Goal: Task Accomplishment & Management: Manage account settings

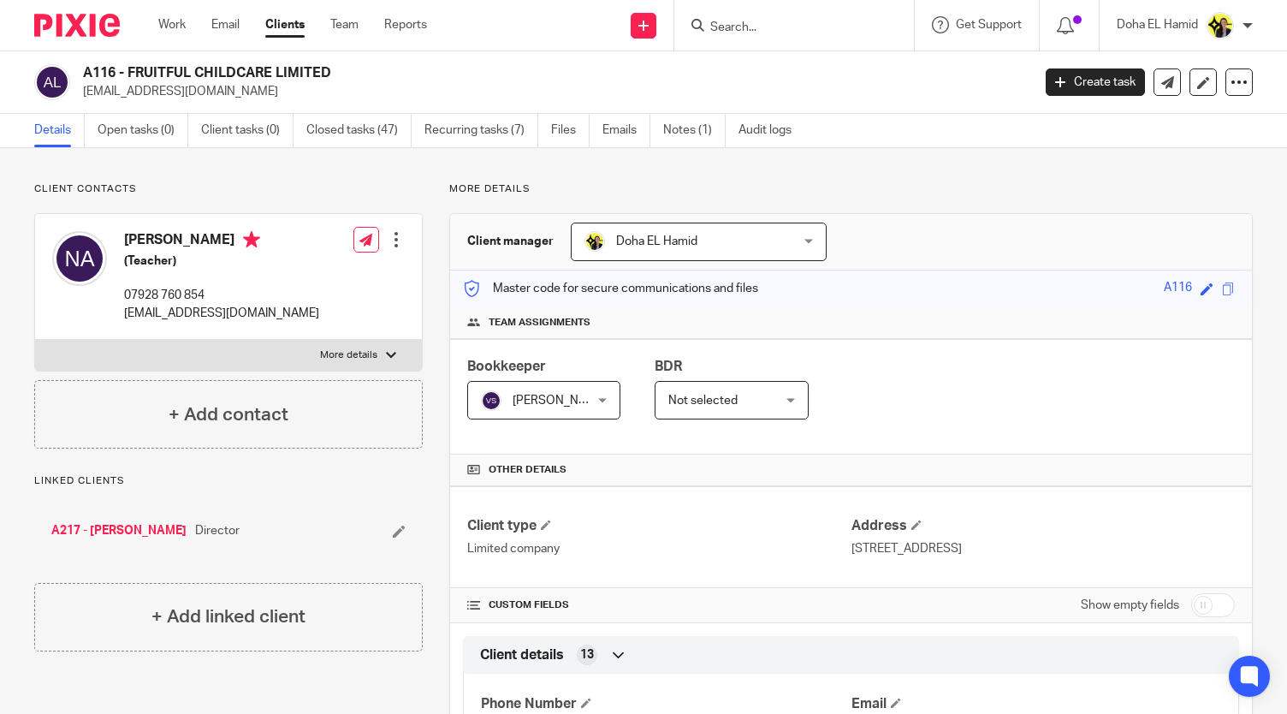
click at [731, 33] on input "Search" at bounding box center [785, 28] width 154 height 15
type input "e3"
click at [779, 80] on link at bounding box center [849, 73] width 289 height 39
click at [162, 69] on h2 "E3 - TEECO'S LIMITED" at bounding box center [458, 73] width 750 height 18
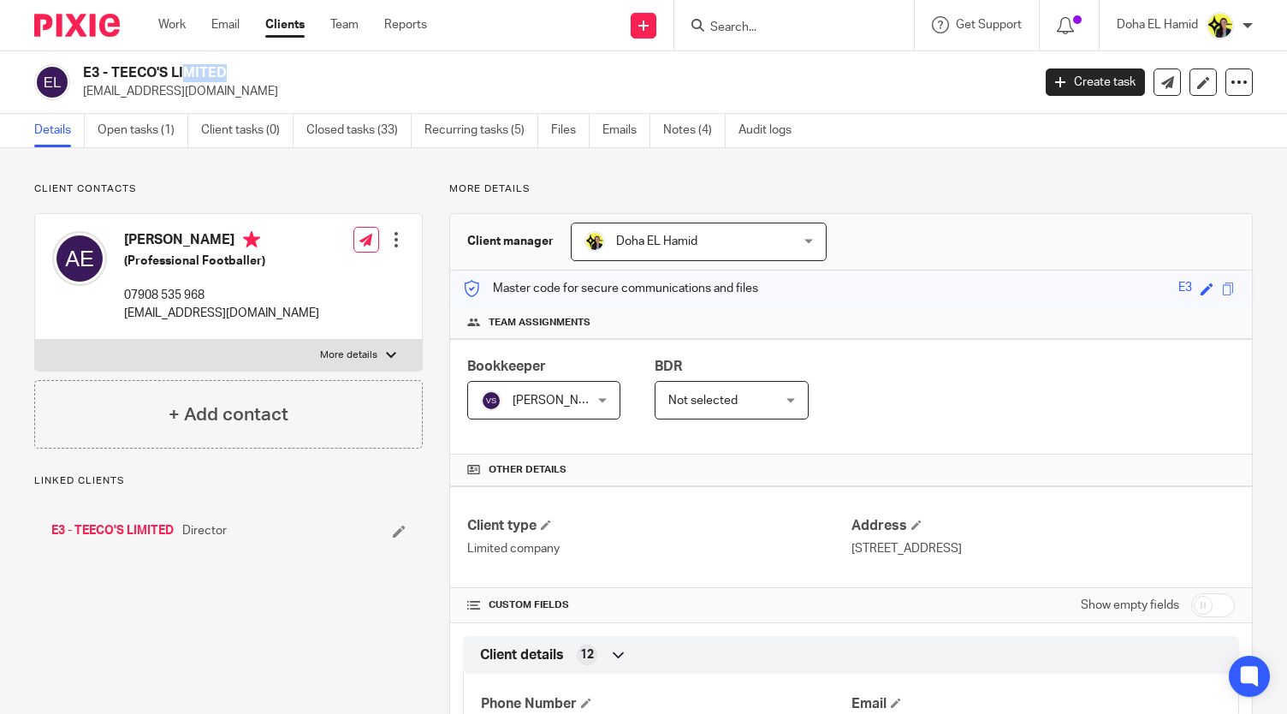
click at [162, 69] on h2 "E3 - TEECO'S LIMITED" at bounding box center [458, 73] width 750 height 18
copy div "E3 - TEECO'S LIMITED"
click at [147, 308] on p "adee98@outlook.com" at bounding box center [221, 313] width 195 height 17
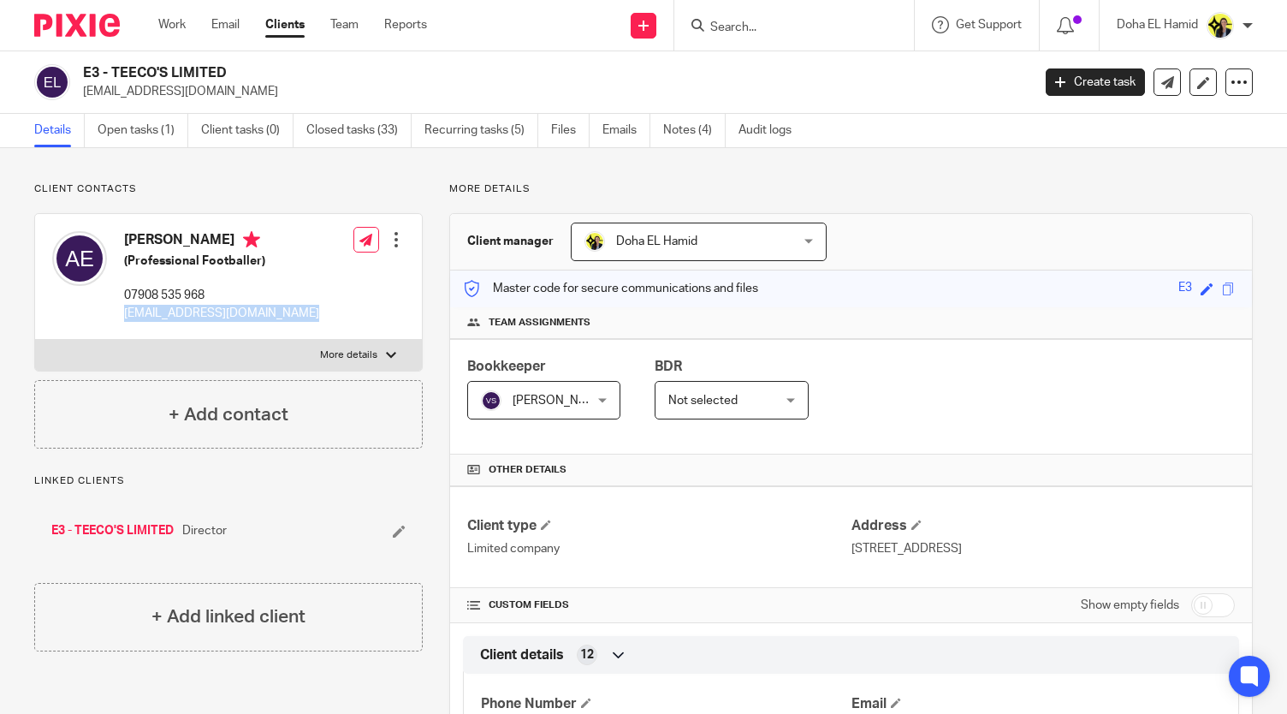
copy div "adee98@outlook.com"
click at [750, 21] on input "Search" at bounding box center [785, 28] width 154 height 15
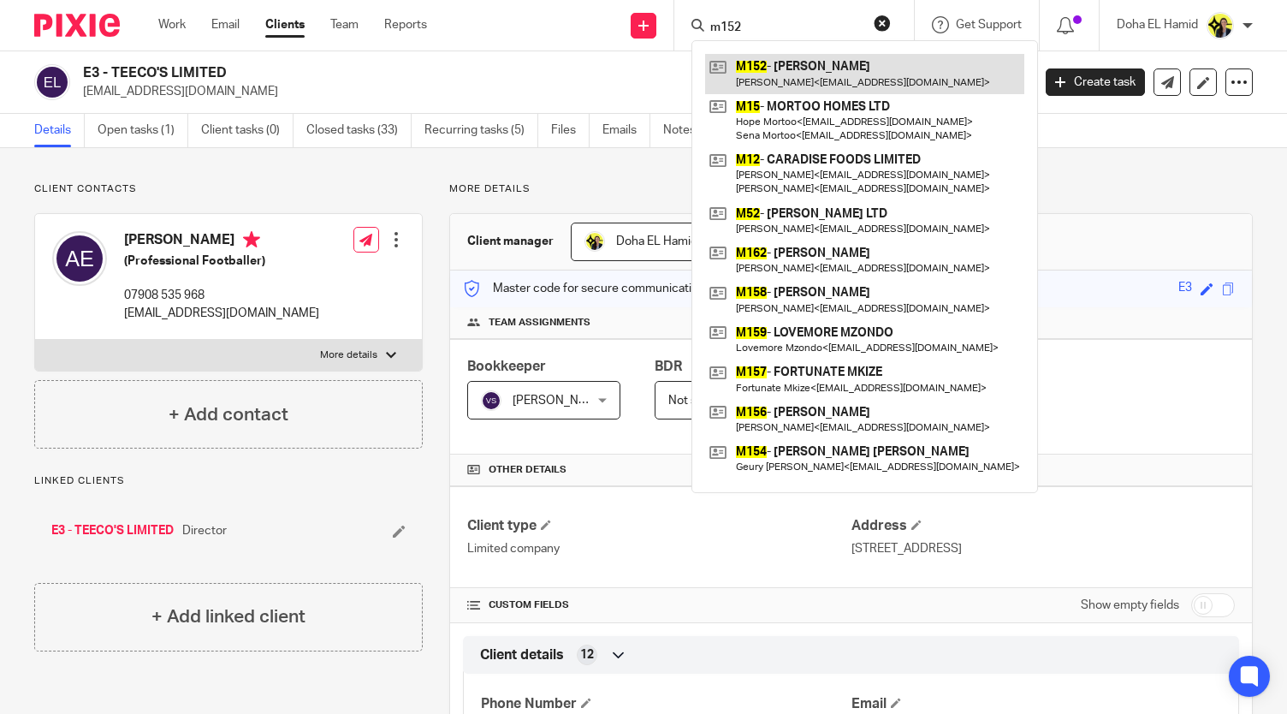
type input "m152"
click at [823, 68] on link at bounding box center [864, 73] width 319 height 39
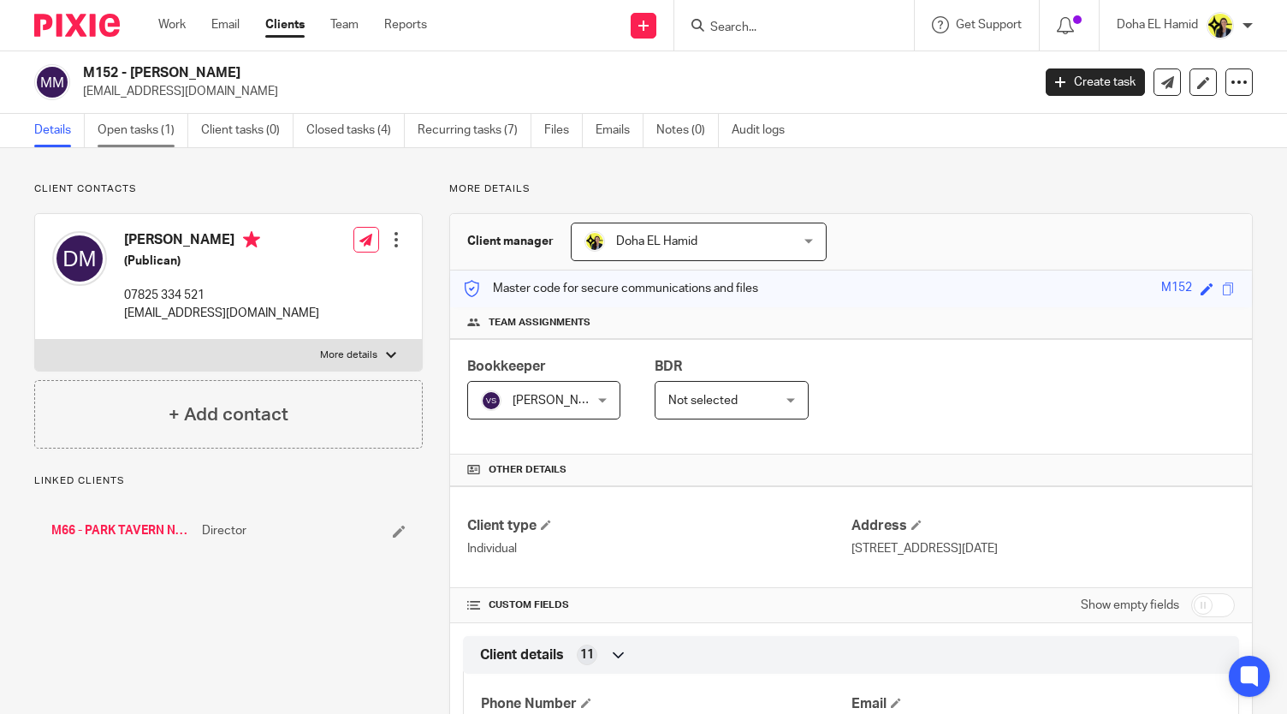
click at [144, 134] on link "Open tasks (1)" at bounding box center [143, 130] width 91 height 33
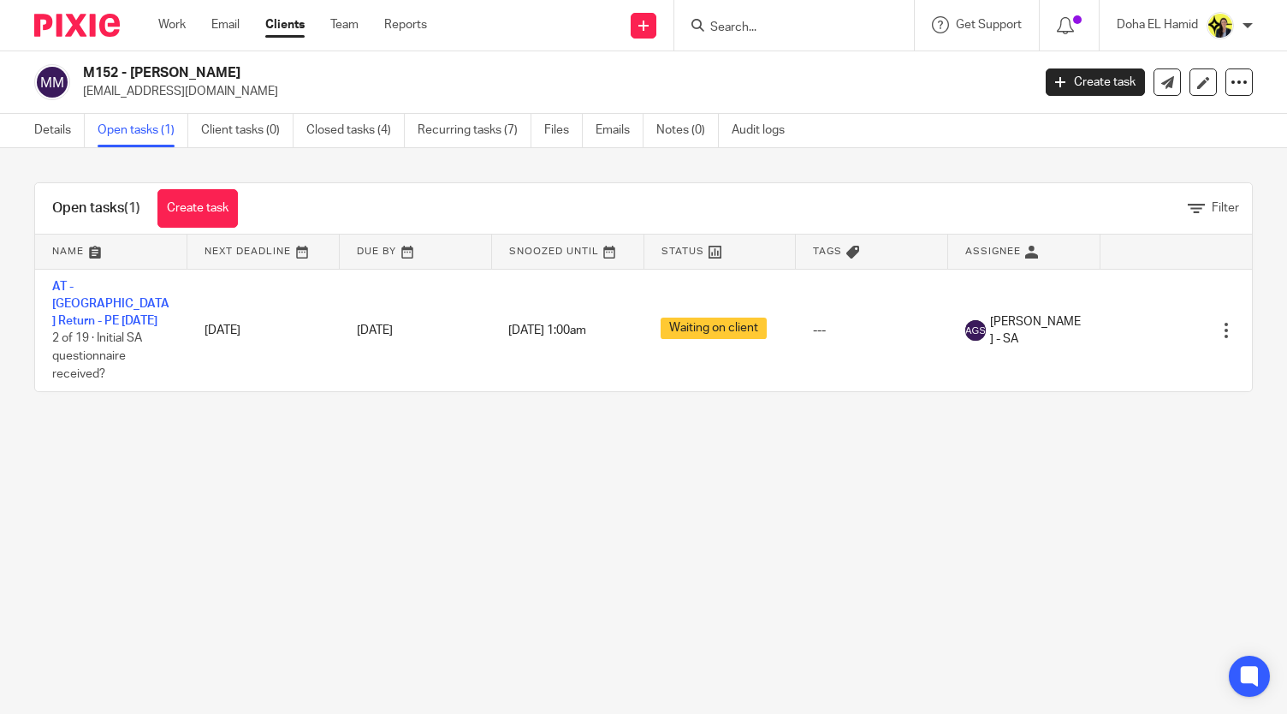
click at [759, 28] on input "Search" at bounding box center [785, 28] width 154 height 15
type input "g12"
click at [778, 90] on link at bounding box center [849, 73] width 289 height 39
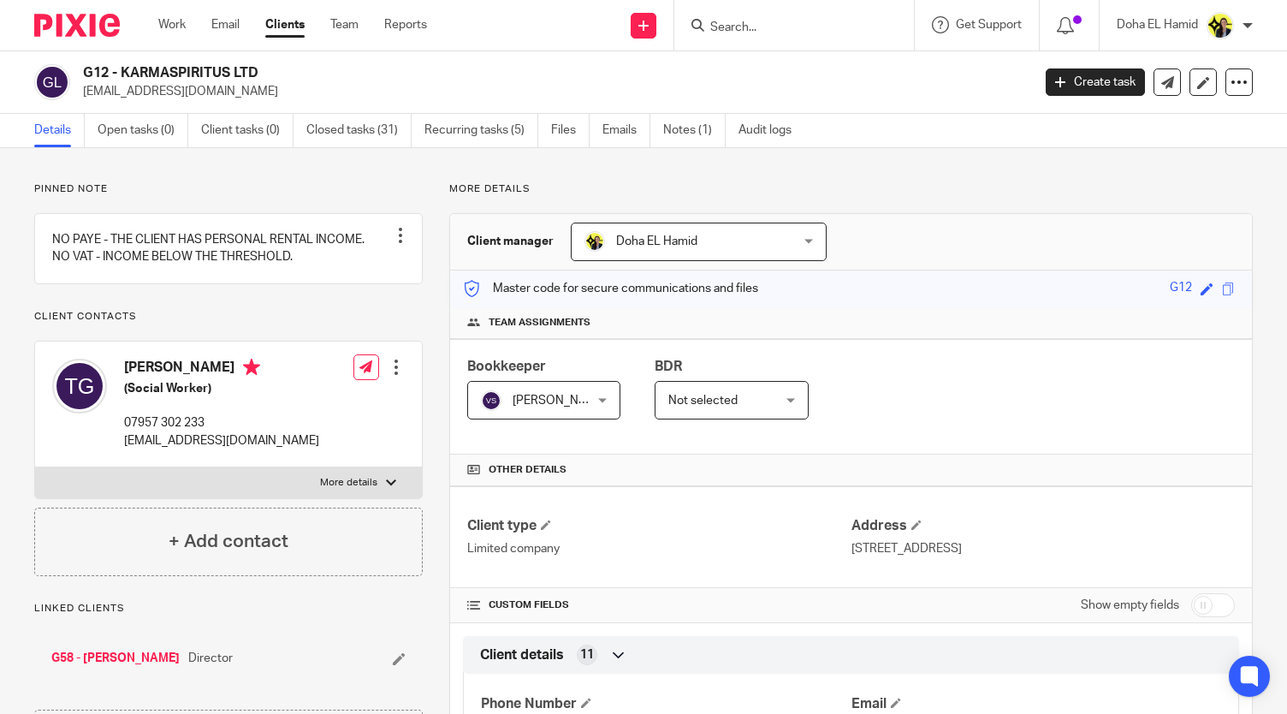
click at [80, 667] on link "G58 - [PERSON_NAME]" at bounding box center [115, 657] width 128 height 17
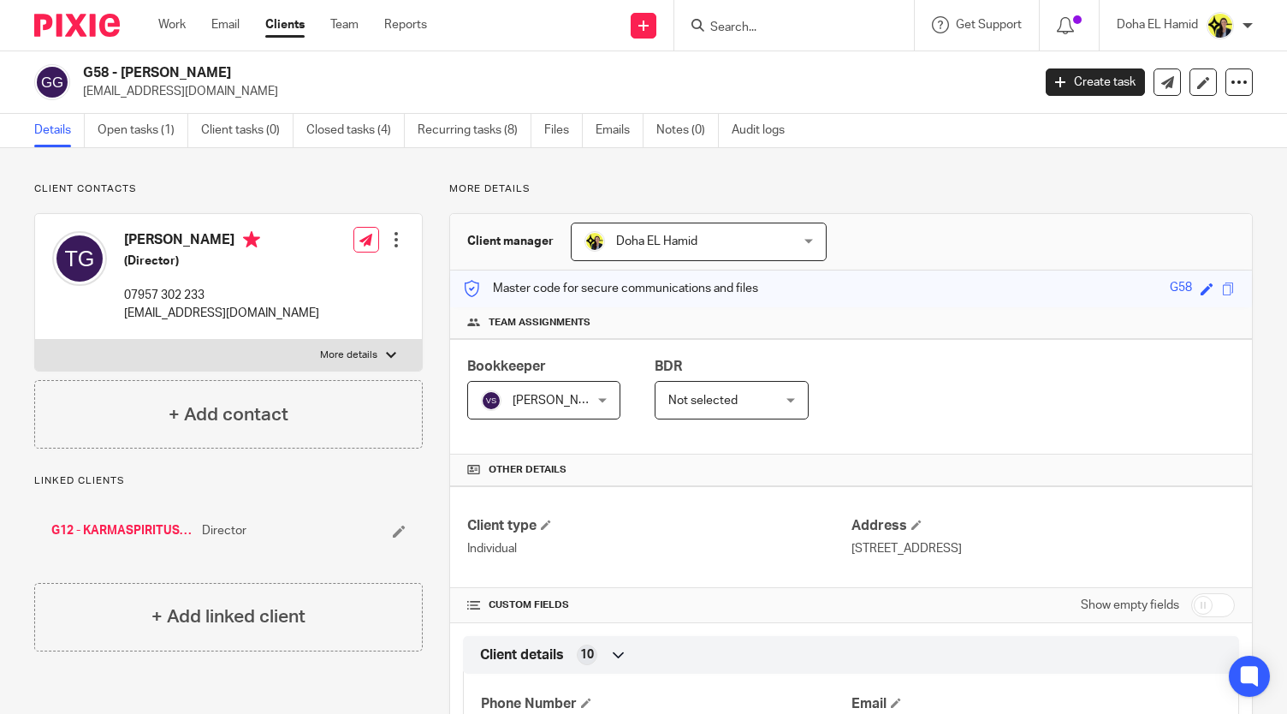
click at [733, 46] on div at bounding box center [794, 25] width 240 height 50
click at [737, 37] on div at bounding box center [794, 25] width 240 height 50
click at [743, 23] on input "Search" at bounding box center [785, 28] width 154 height 15
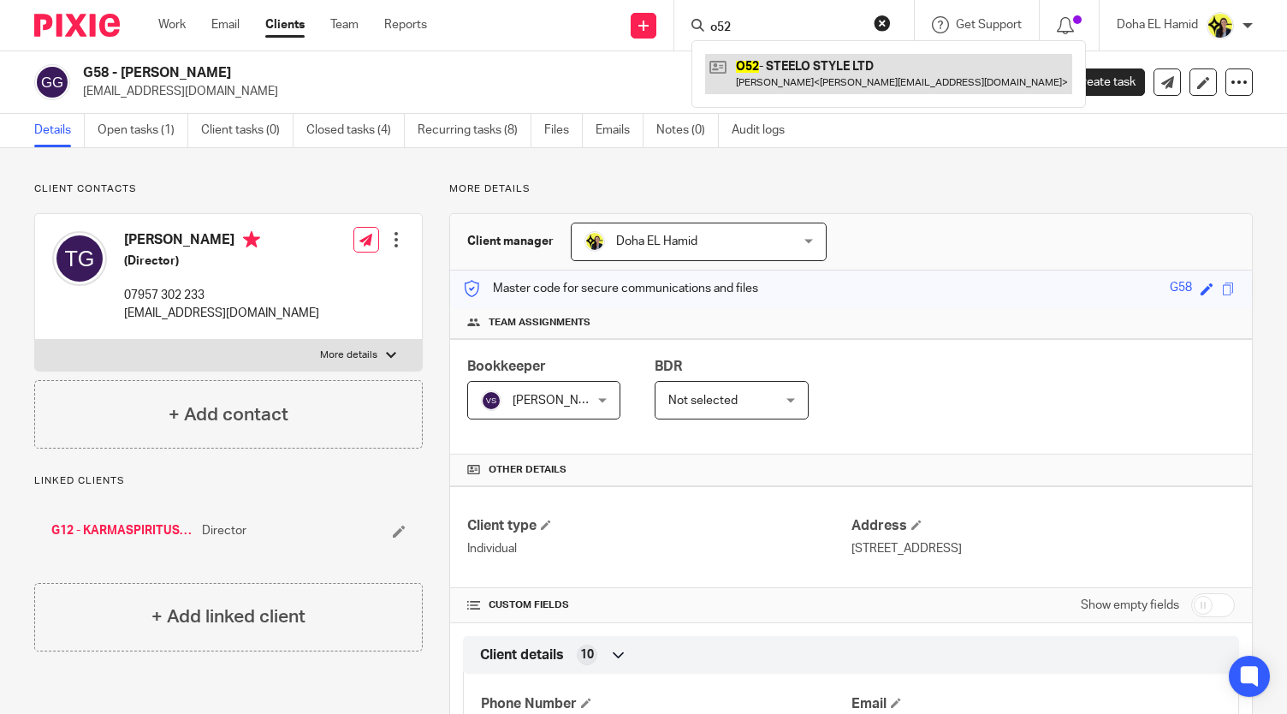
type input "o52"
click at [785, 86] on link at bounding box center [888, 73] width 367 height 39
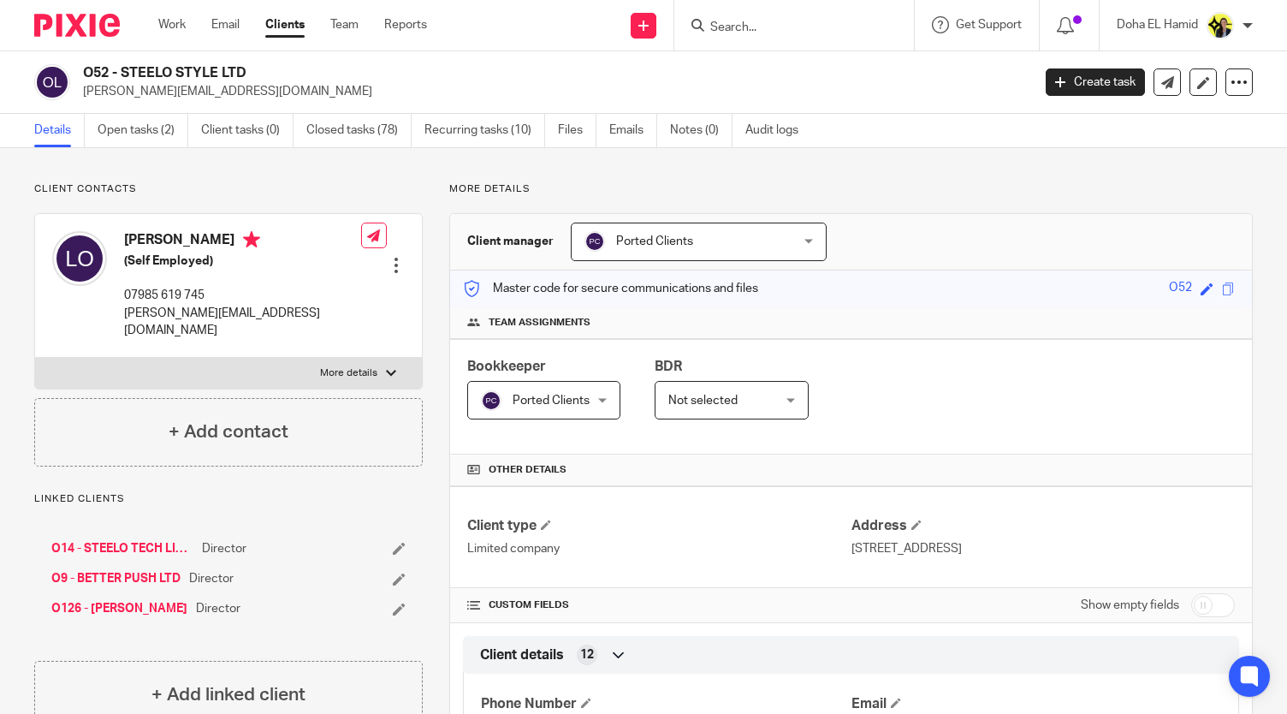
click at [735, 39] on div at bounding box center [794, 25] width 240 height 50
click at [738, 33] on input "Search" at bounding box center [785, 28] width 154 height 15
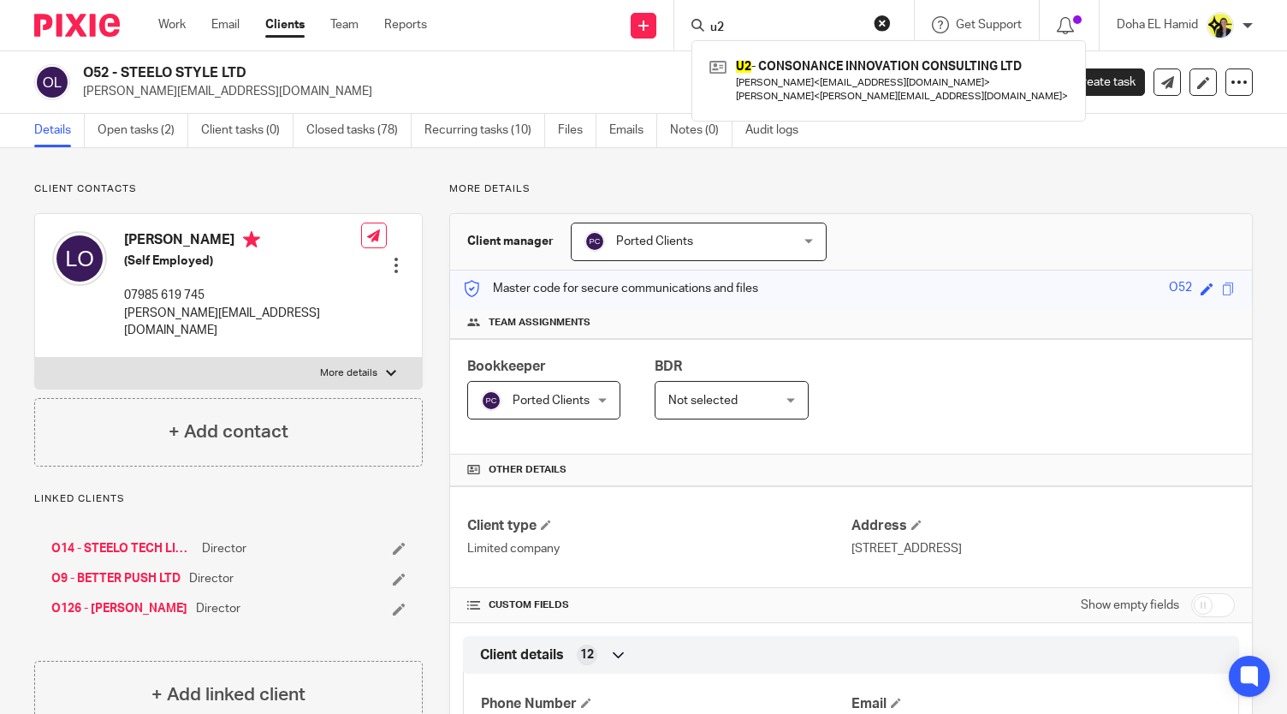
click at [742, 29] on input "u2" at bounding box center [785, 28] width 154 height 15
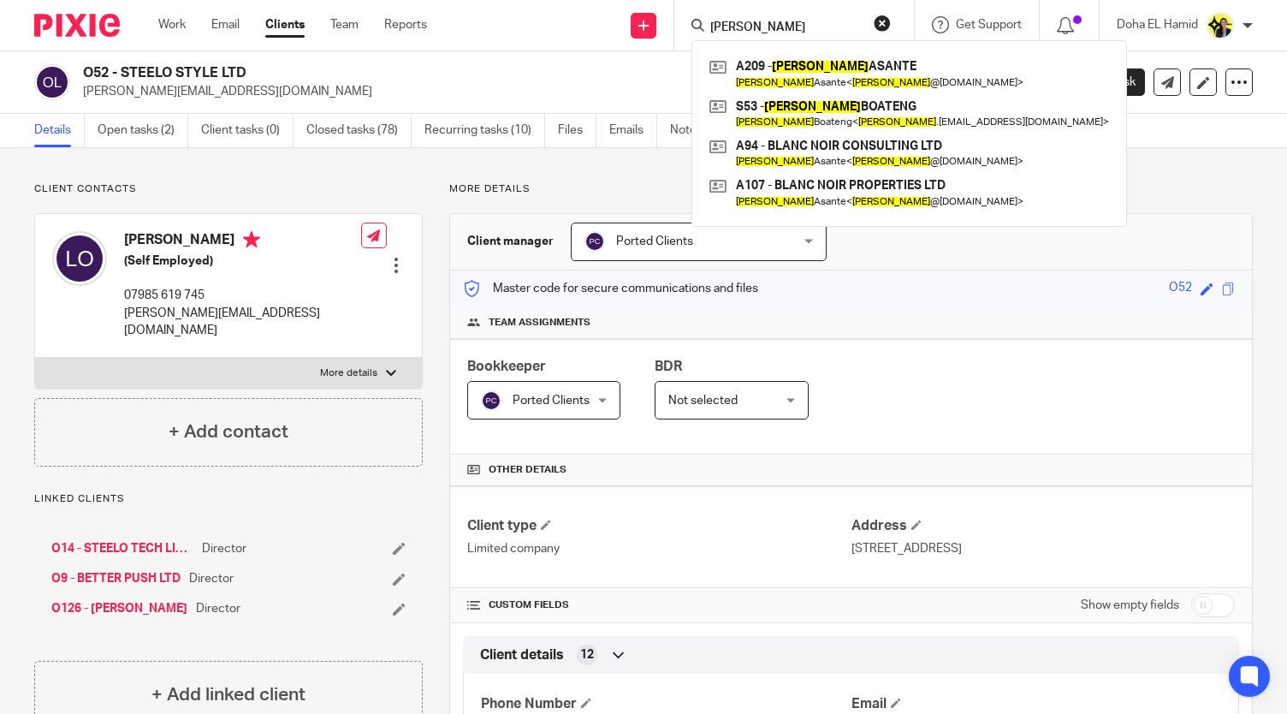
type input "anita"
click at [738, 21] on input "anita" at bounding box center [785, 28] width 154 height 15
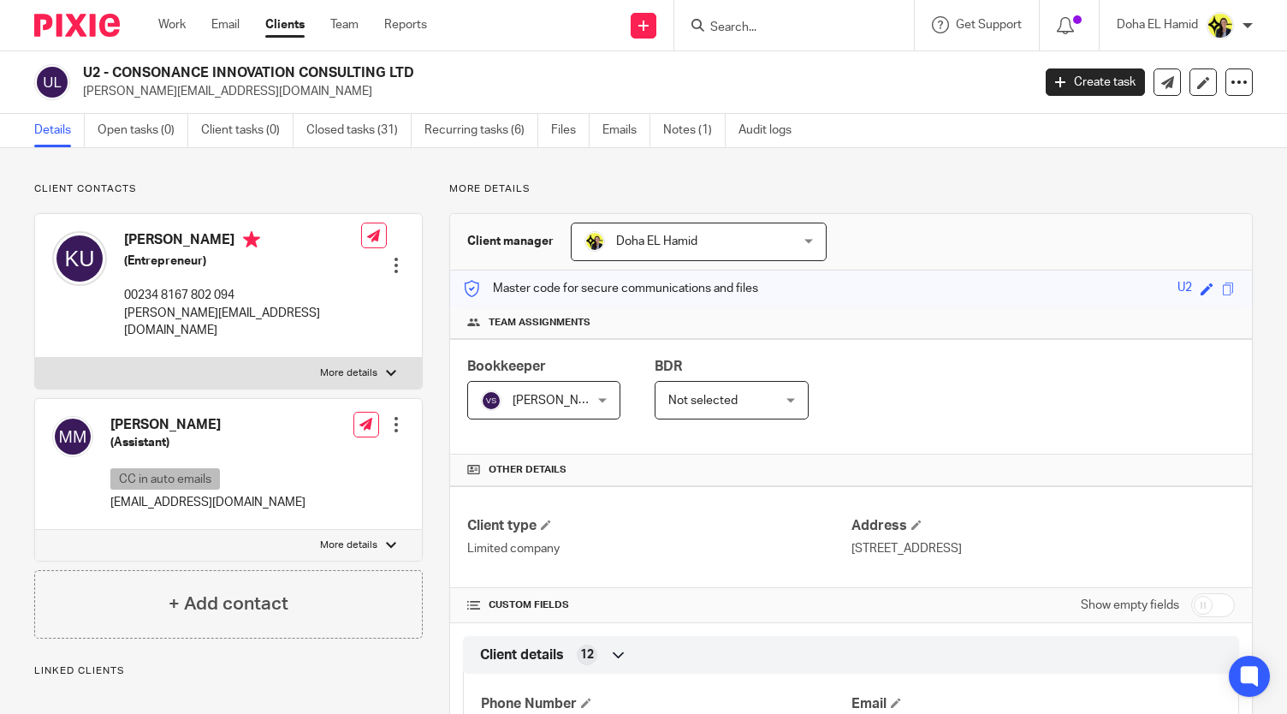
drag, startPoint x: 334, startPoint y: 66, endPoint x: 113, endPoint y: 73, distance: 220.9
click at [113, 73] on h2 "U2 - CONSONANCE INNOVATION CONSULTING LTD" at bounding box center [458, 73] width 750 height 18
copy h2 "CONSONANCE INNOVATION CONSULTING LTD"
click at [732, 23] on input "Search" at bounding box center [785, 28] width 154 height 15
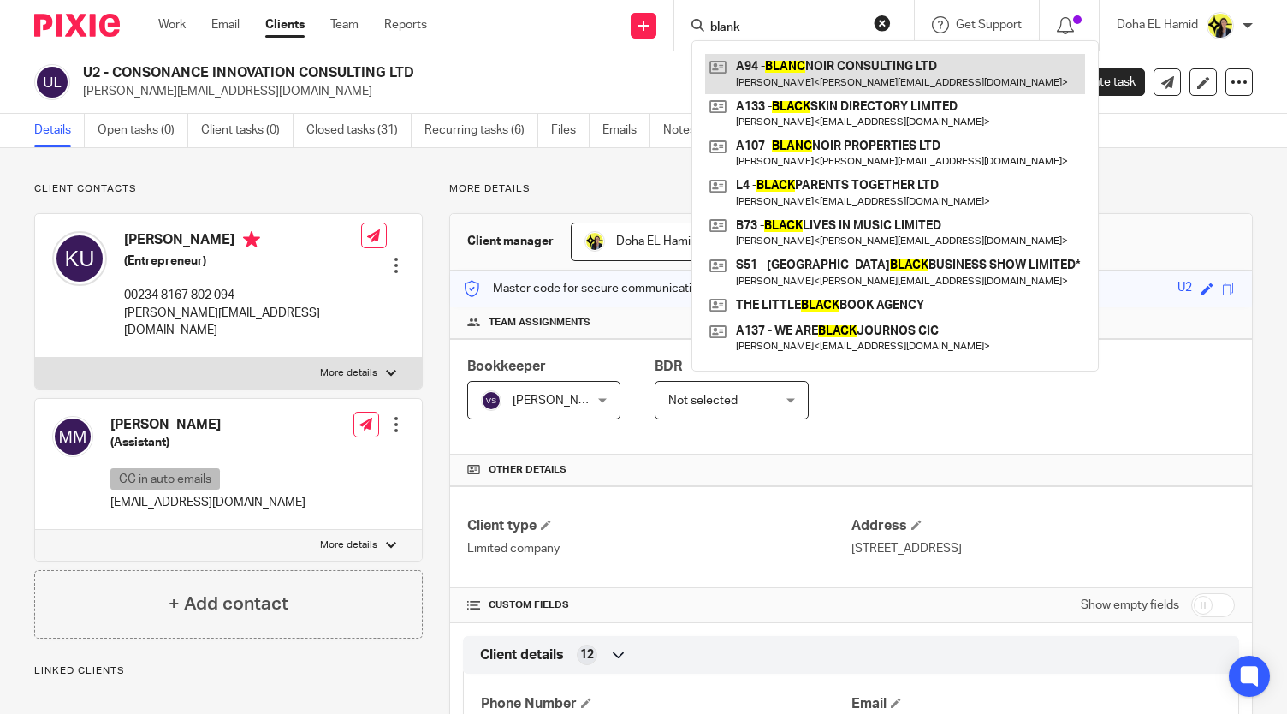
type input "blank"
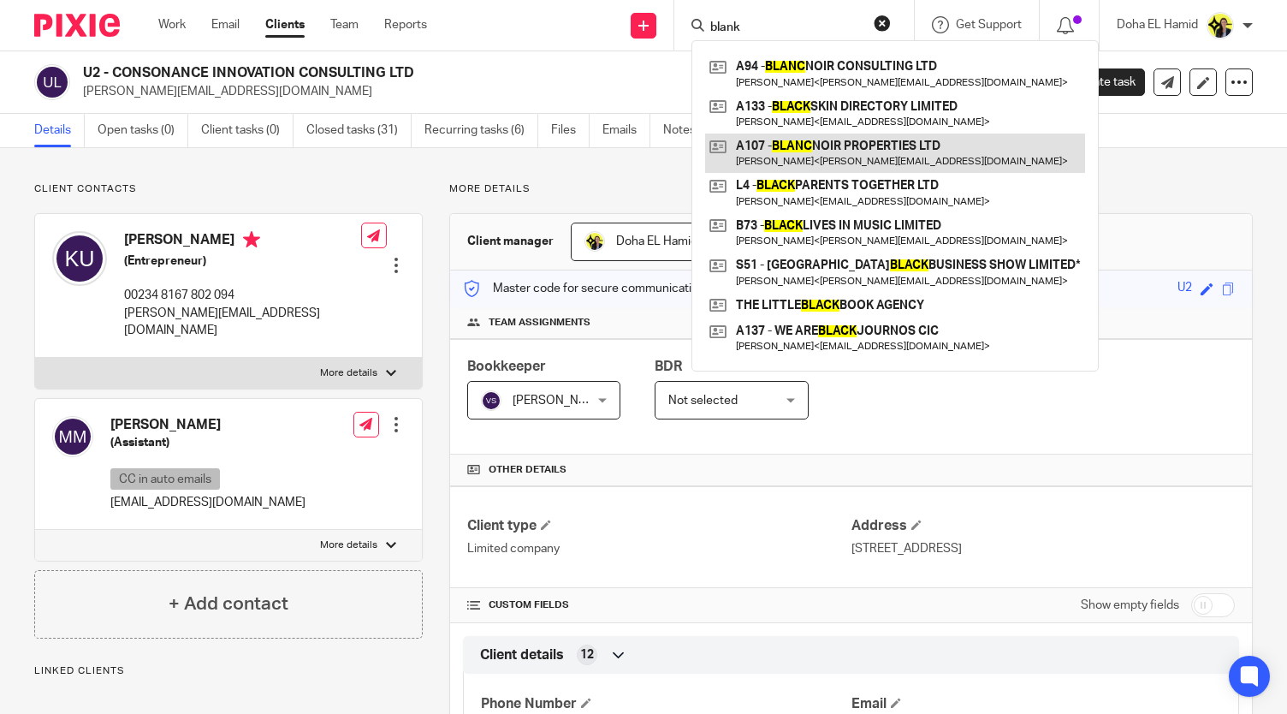
click at [828, 148] on link at bounding box center [895, 152] width 380 height 39
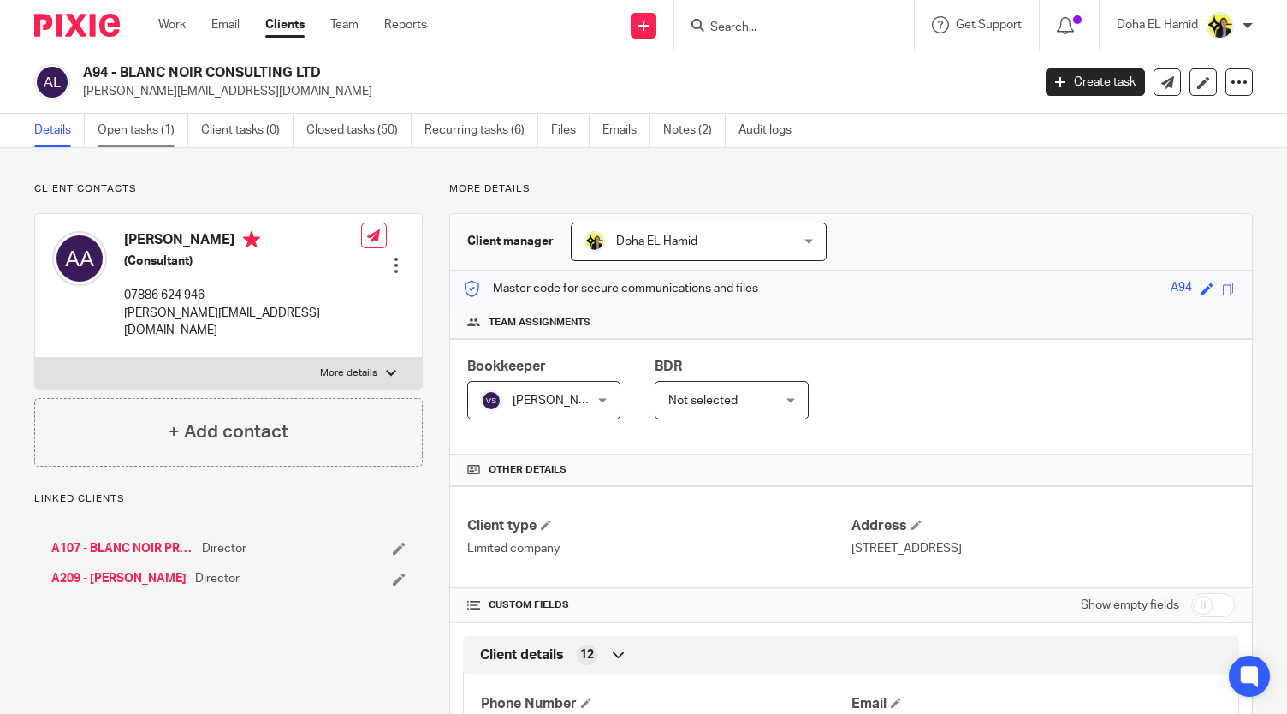
click at [120, 127] on link "Open tasks (1)" at bounding box center [143, 130] width 91 height 33
click at [113, 570] on link "A209 - [PERSON_NAME]" at bounding box center [118, 578] width 135 height 17
click at [142, 126] on link "Open tasks (1)" at bounding box center [143, 130] width 91 height 33
click at [161, 540] on link "A107 - BLANC NOIR PROPERTIES LTD" at bounding box center [122, 548] width 142 height 17
click at [133, 130] on link "Open tasks (1)" at bounding box center [143, 130] width 91 height 33
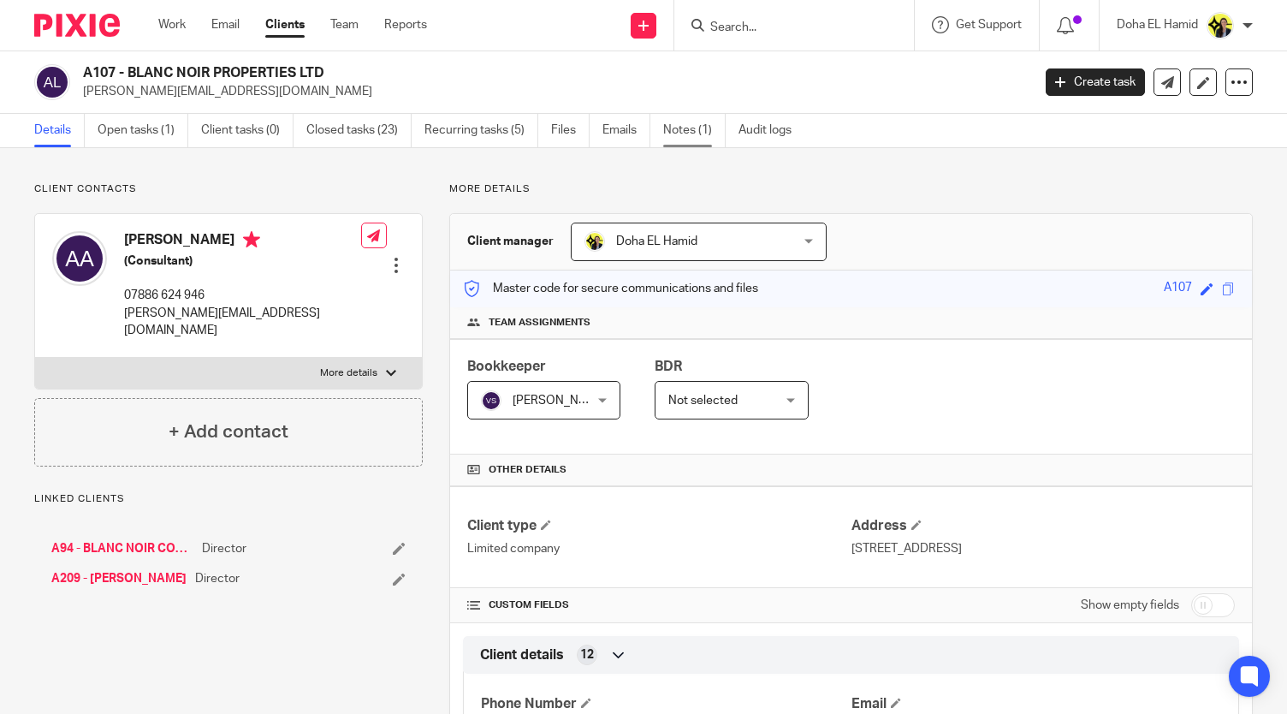
click at [688, 131] on link "Notes (1)" at bounding box center [694, 130] width 62 height 33
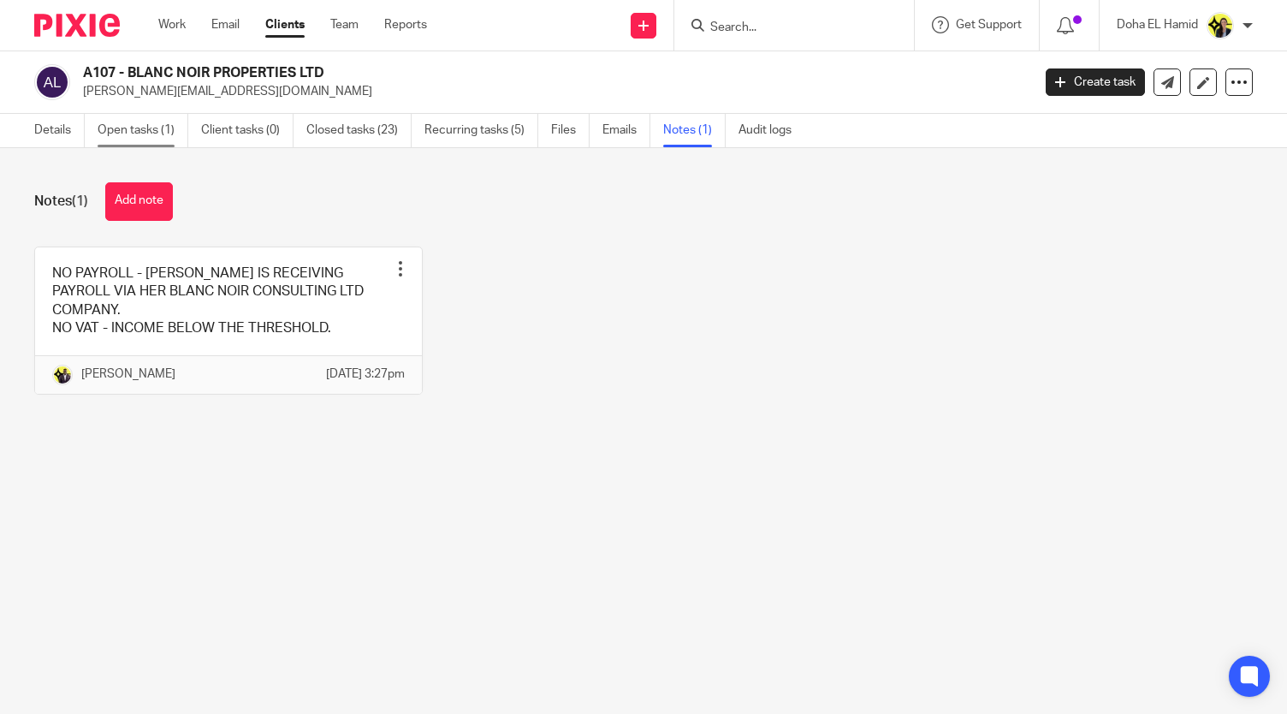
click at [138, 134] on link "Open tasks (1)" at bounding box center [143, 130] width 91 height 33
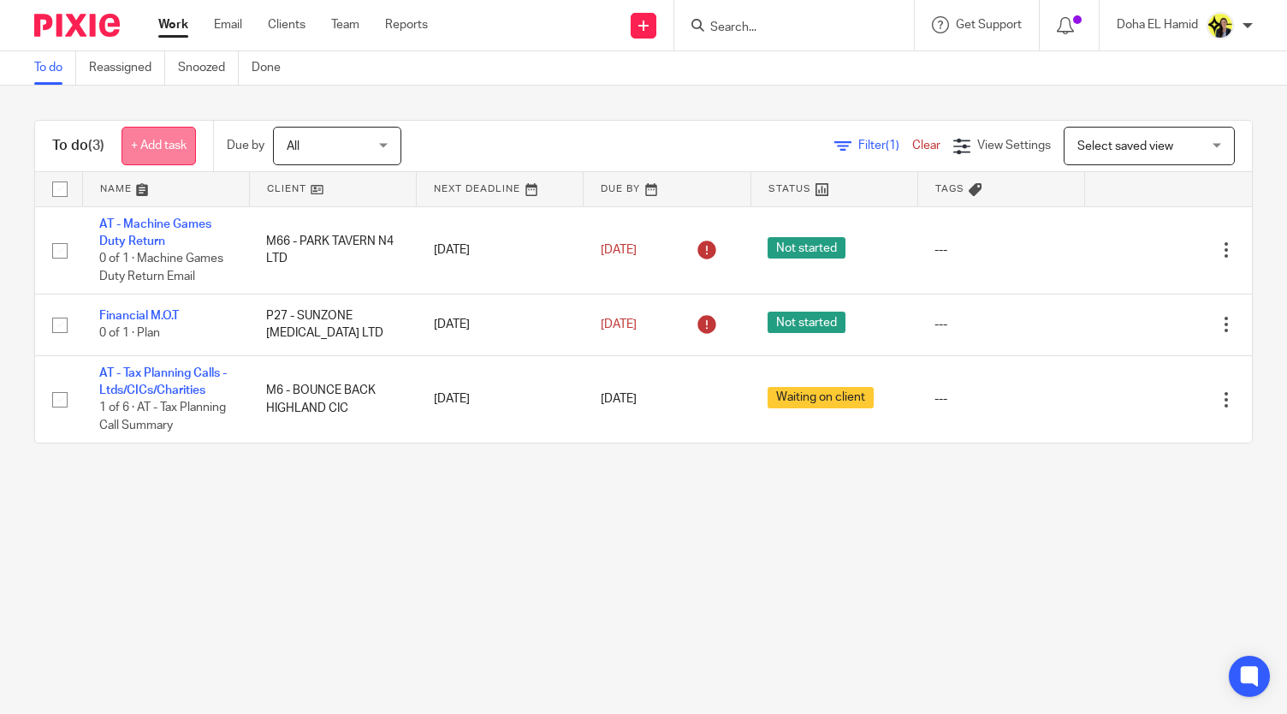
click at [178, 148] on link "+ Add task" at bounding box center [159, 146] width 74 height 39
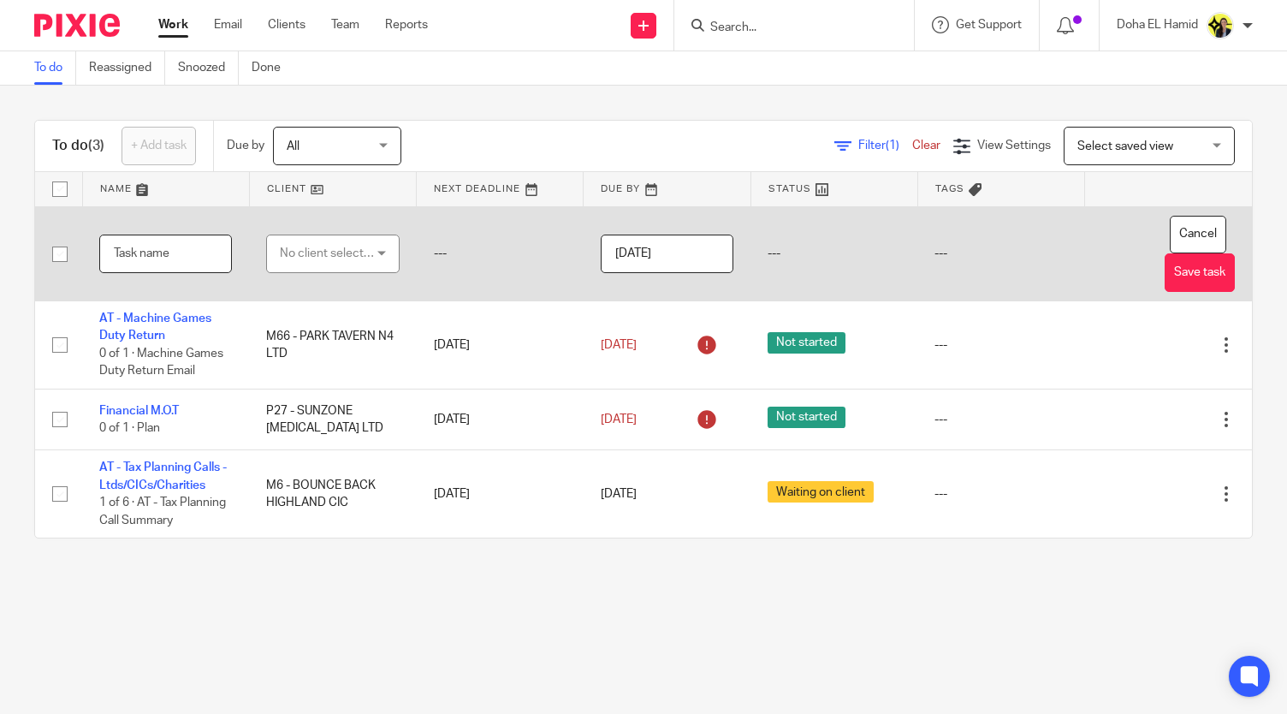
click at [171, 256] on input "text" at bounding box center [165, 253] width 133 height 39
type input "Points to go with Yemi"
click at [320, 251] on div "No client selected" at bounding box center [327, 253] width 95 height 36
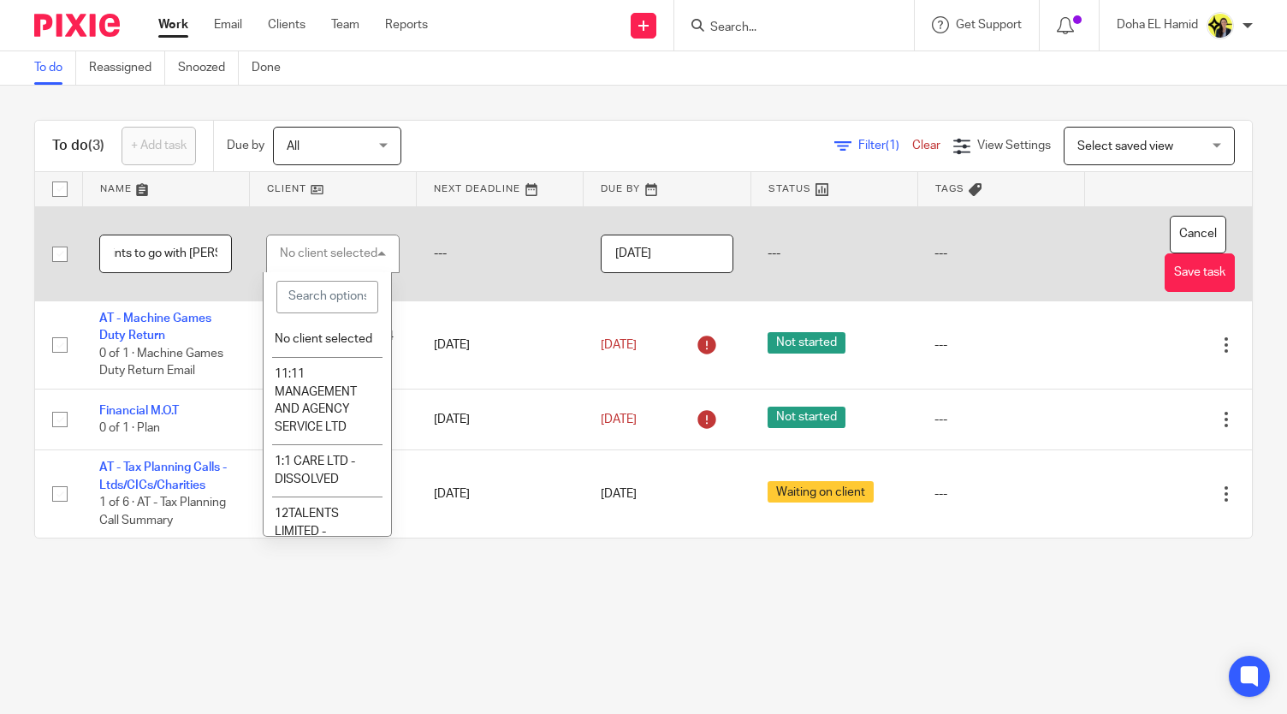
scroll to position [0, 0]
click at [318, 336] on span "No client selected" at bounding box center [324, 339] width 98 height 12
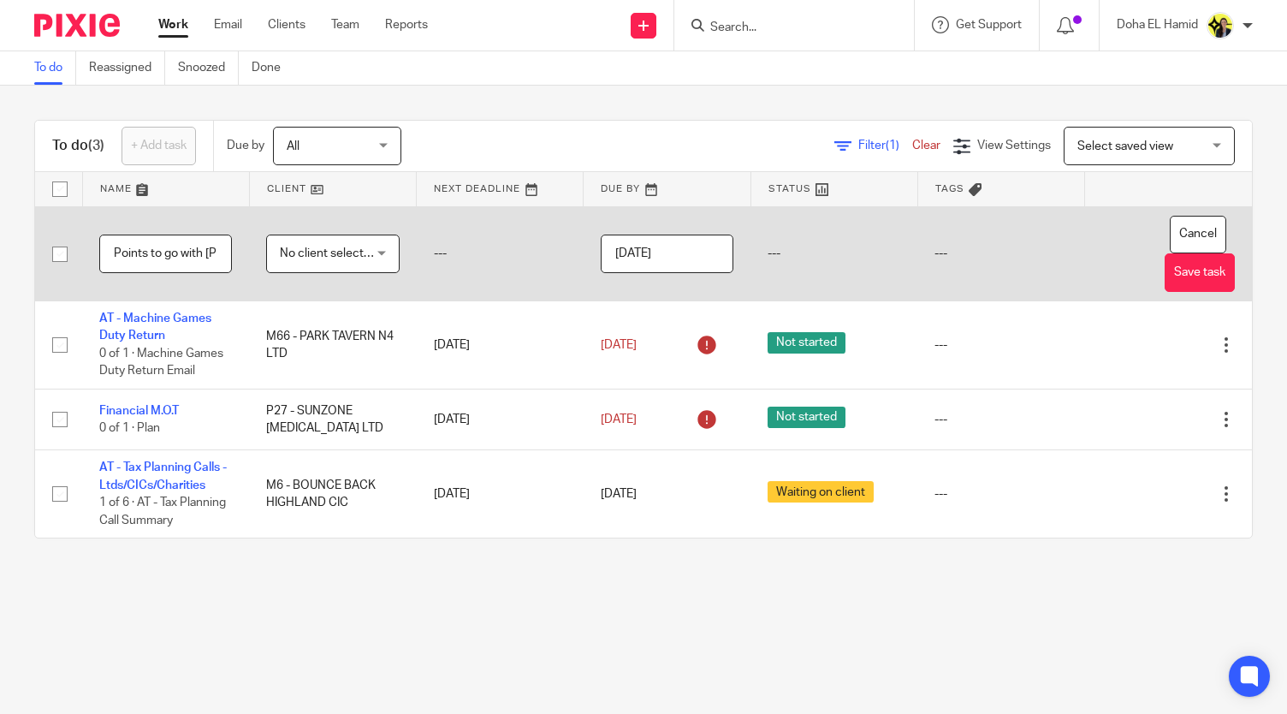
click at [453, 249] on td "---" at bounding box center [500, 253] width 167 height 95
click at [642, 252] on input "2025-08-14" at bounding box center [667, 253] width 133 height 39
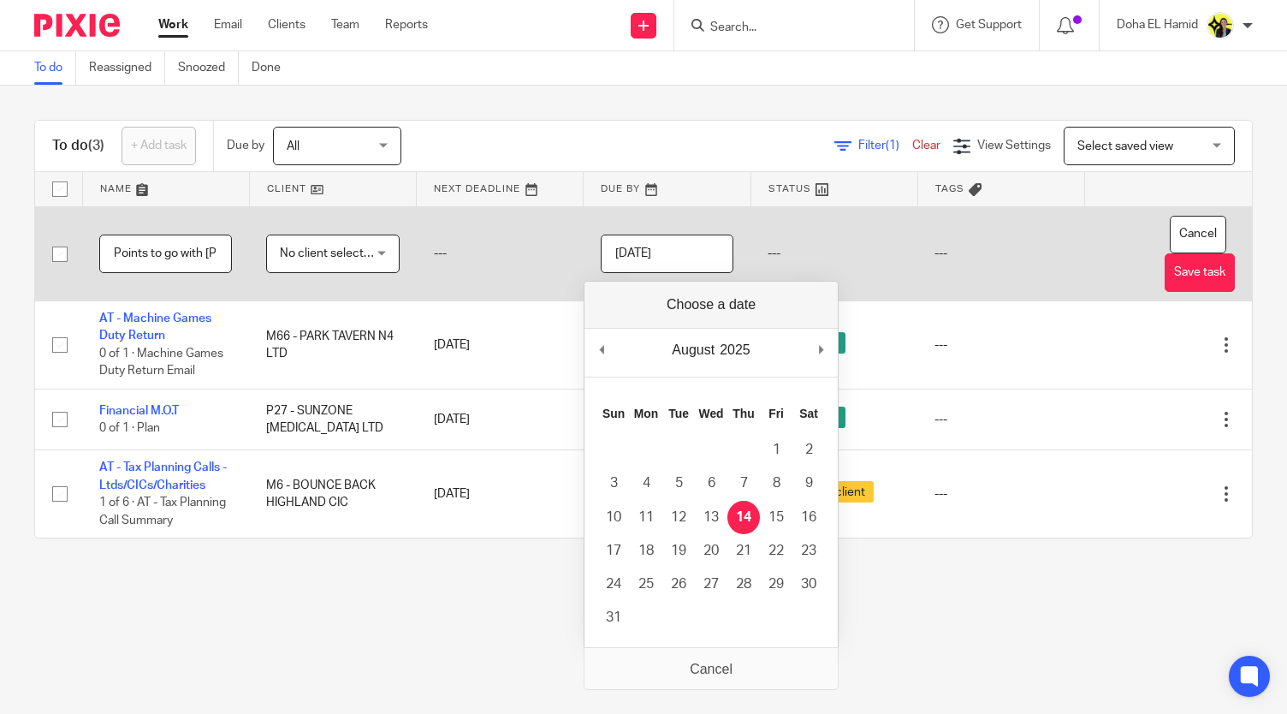
click at [843, 257] on td "---" at bounding box center [833, 253] width 167 height 95
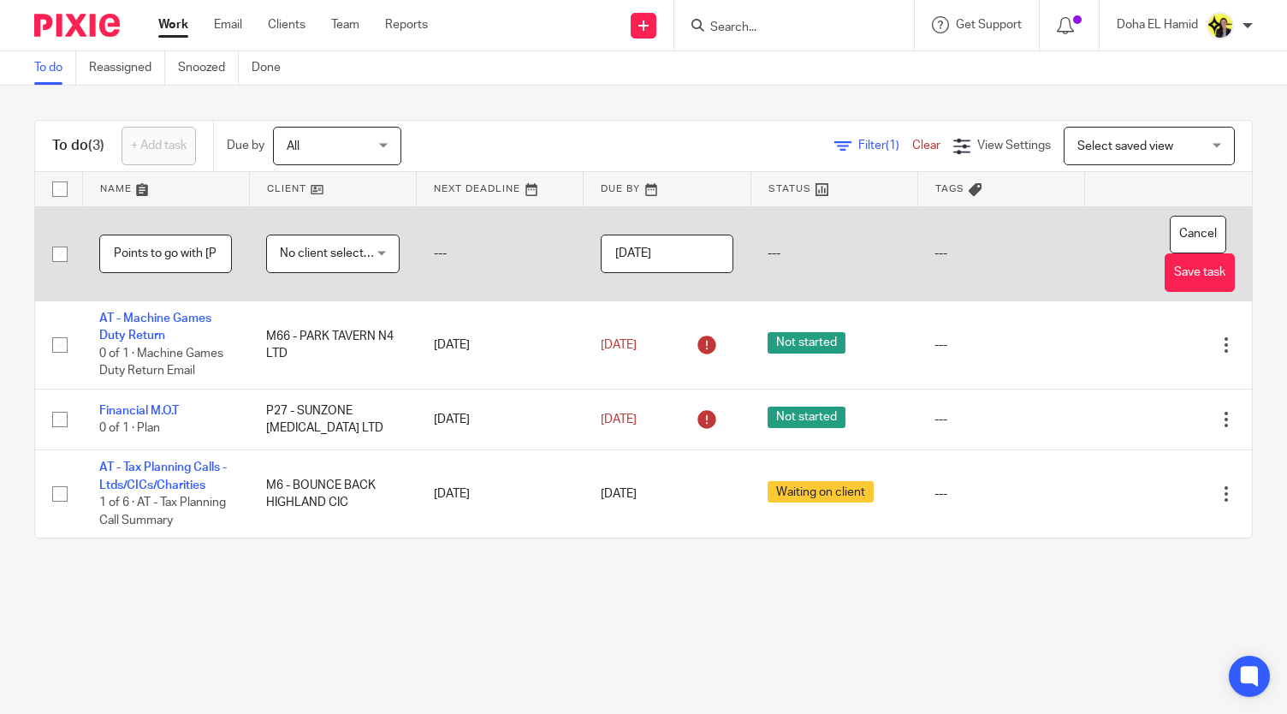
click at [785, 258] on td "---" at bounding box center [833, 253] width 167 height 95
click at [1189, 275] on button "Save task" at bounding box center [1200, 272] width 70 height 39
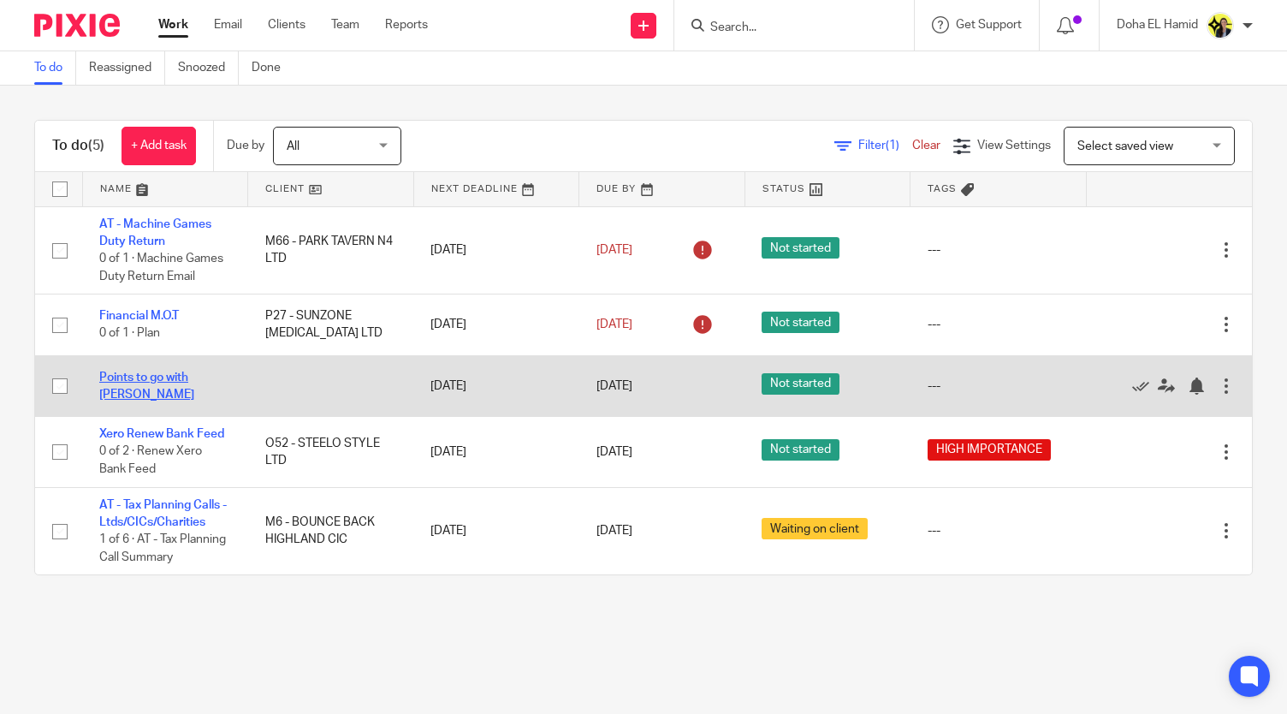
click at [168, 382] on link "Points to go with [PERSON_NAME]" at bounding box center [146, 385] width 95 height 29
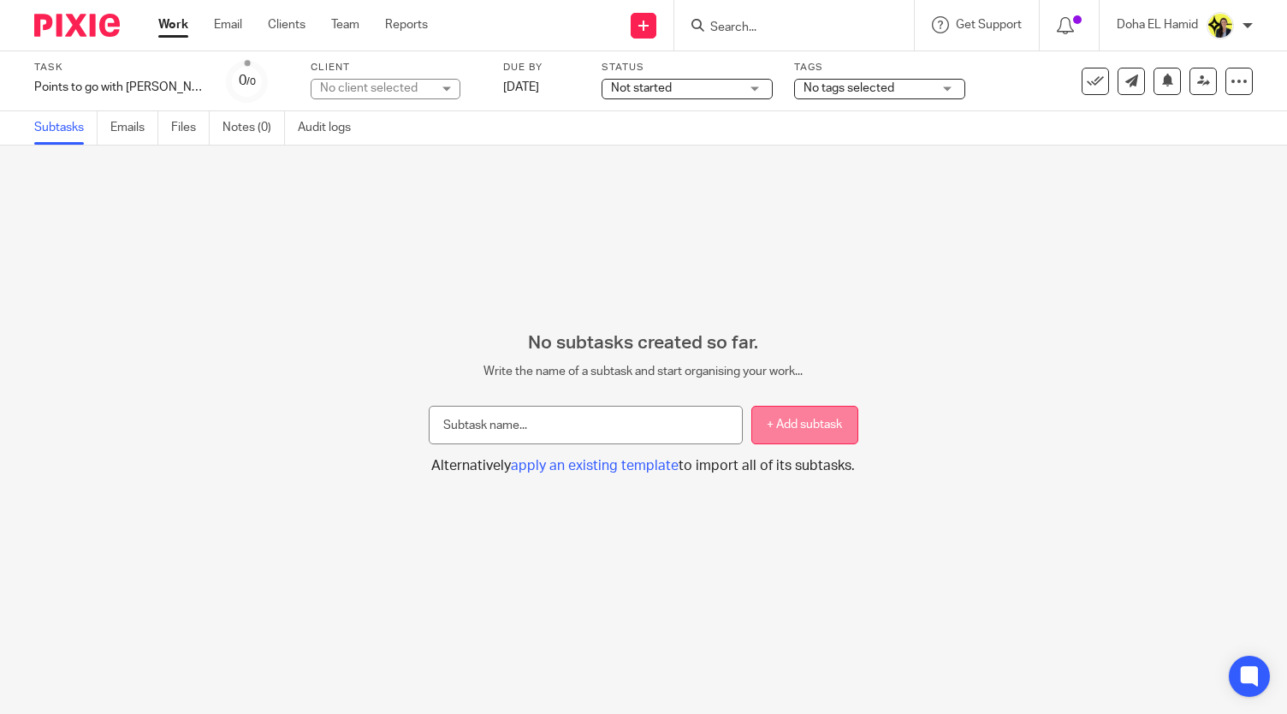
click at [804, 428] on button "+ Add subtask" at bounding box center [804, 425] width 107 height 39
click at [770, 429] on button "+ Add subtask" at bounding box center [804, 425] width 107 height 39
click at [580, 424] on input "text" at bounding box center [586, 425] width 314 height 39
type input "Description"
click at [813, 430] on button "+ Add subtask" at bounding box center [804, 425] width 107 height 39
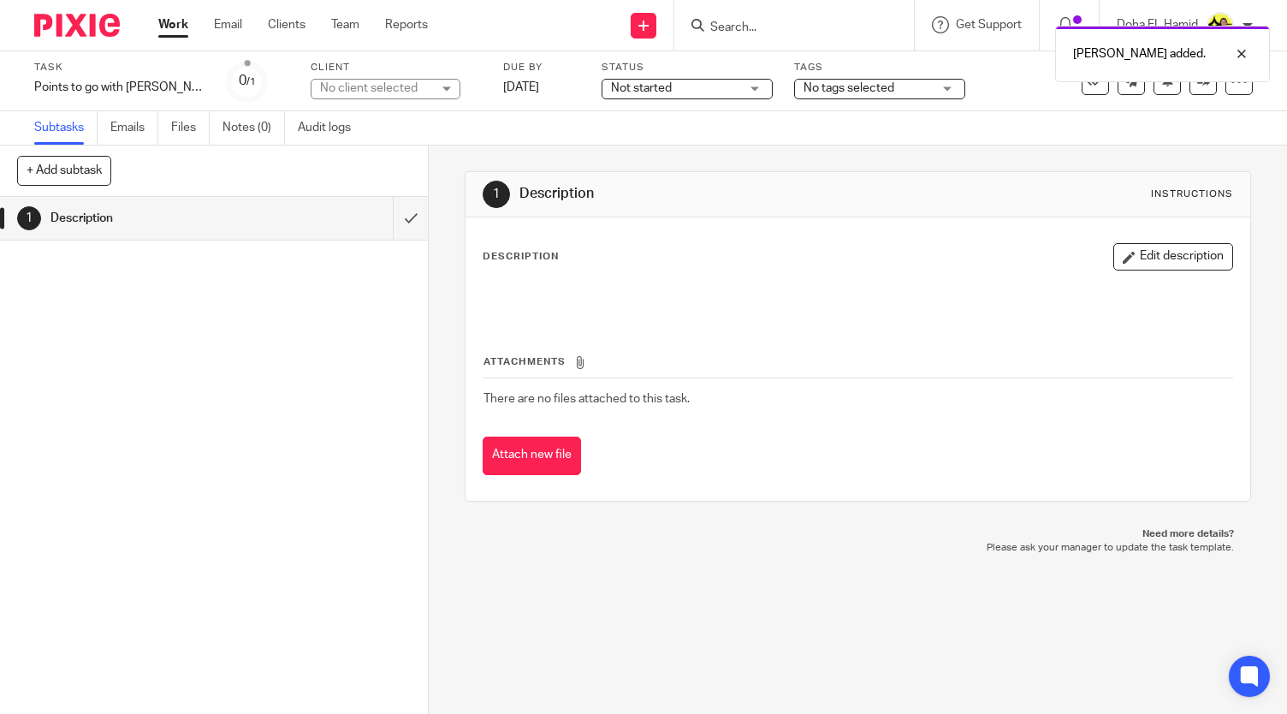
click at [576, 280] on div at bounding box center [858, 299] width 766 height 39
click at [1175, 267] on button "Edit description" at bounding box center [1173, 256] width 120 height 27
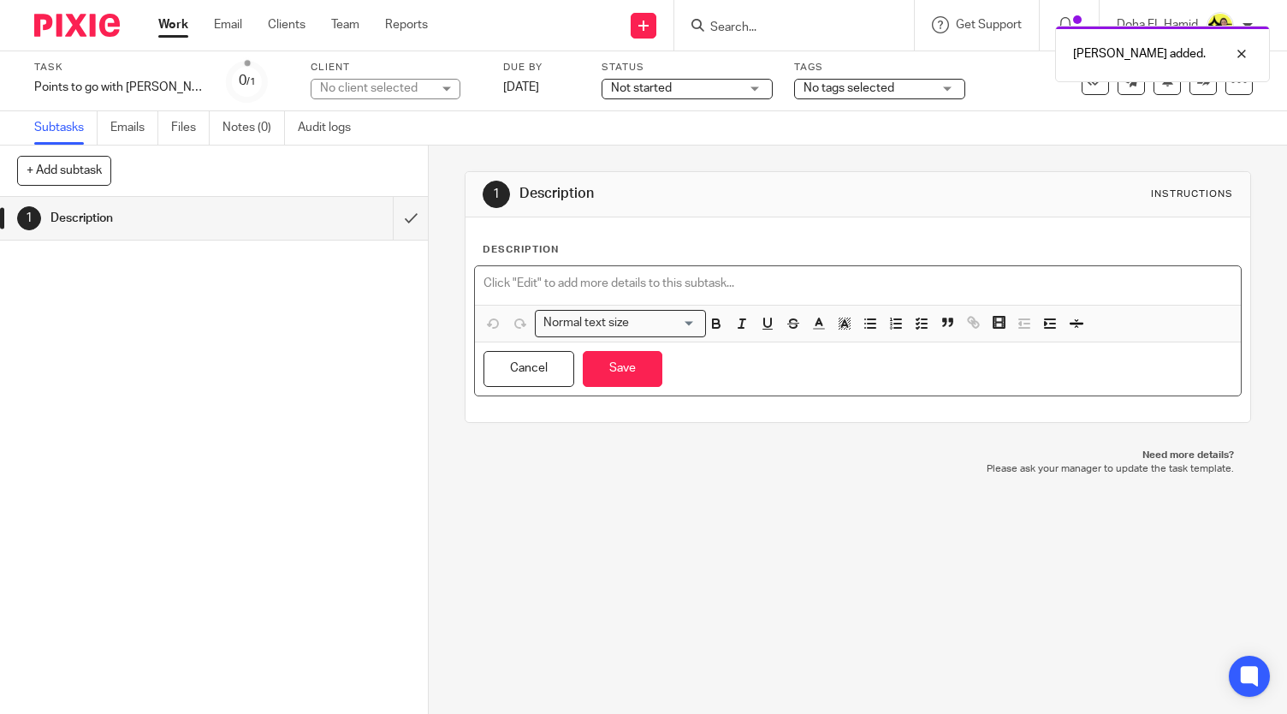
click at [483, 275] on p at bounding box center [857, 283] width 749 height 17
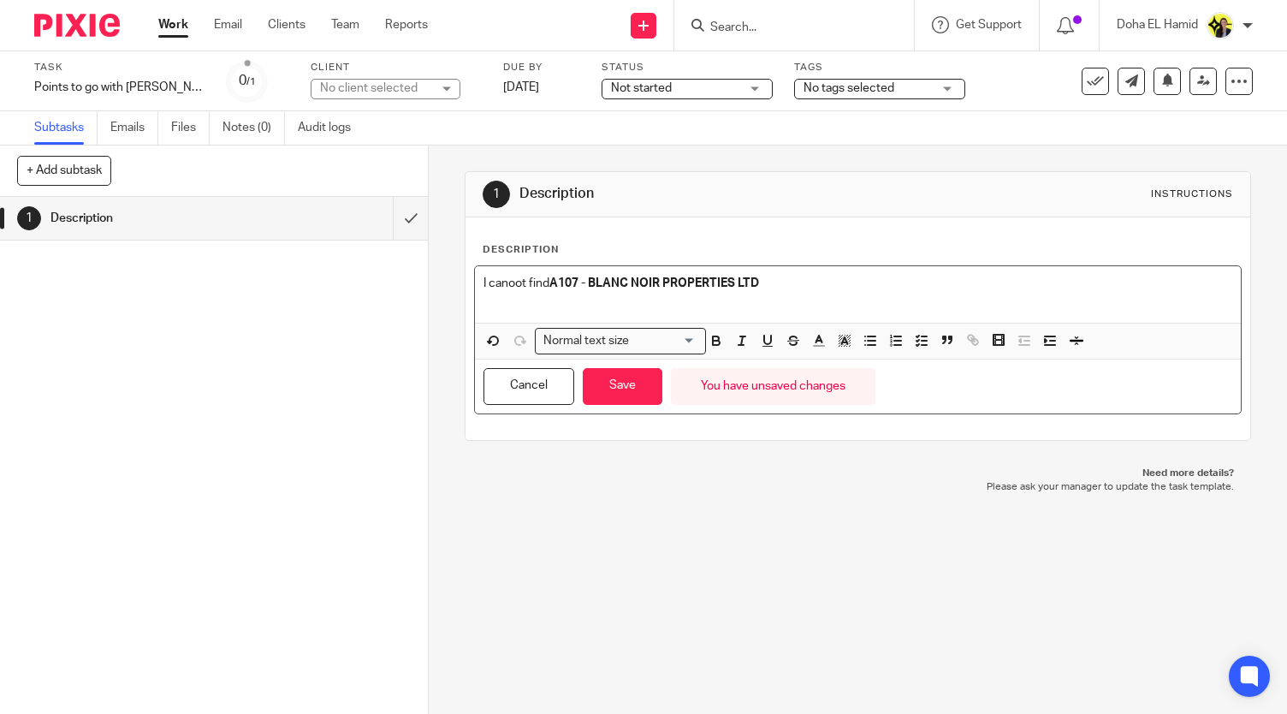
click at [512, 279] on p "I canoot find A107 - BLANC NOIR PROPERTIES LTD" at bounding box center [857, 283] width 749 height 17
click at [765, 283] on p "I cannot find A107 - BLANC NOIR PROPERTIES LTD" at bounding box center [857, 283] width 749 height 17
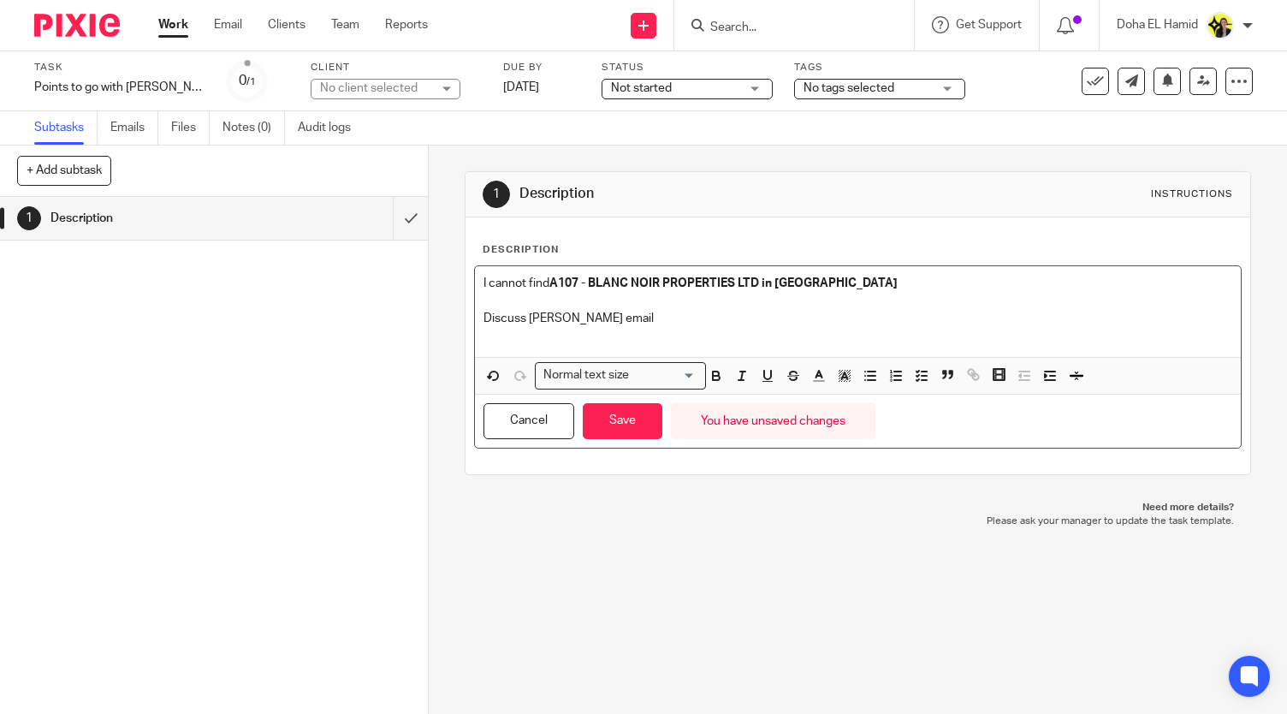
click at [475, 279] on div "I cannot find A107 - BLANC NOIR PROPERTIES LTD in Xero Discuss Alex email" at bounding box center [858, 311] width 766 height 91
click at [475, 315] on div "I cannot find A107 - BLANC NOIR PROPERTIES LTD in Xero Discuss Alex email" at bounding box center [858, 311] width 766 height 91
click at [777, 15] on form at bounding box center [799, 25] width 182 height 21
click at [751, 28] on input "Search" at bounding box center [785, 28] width 154 height 15
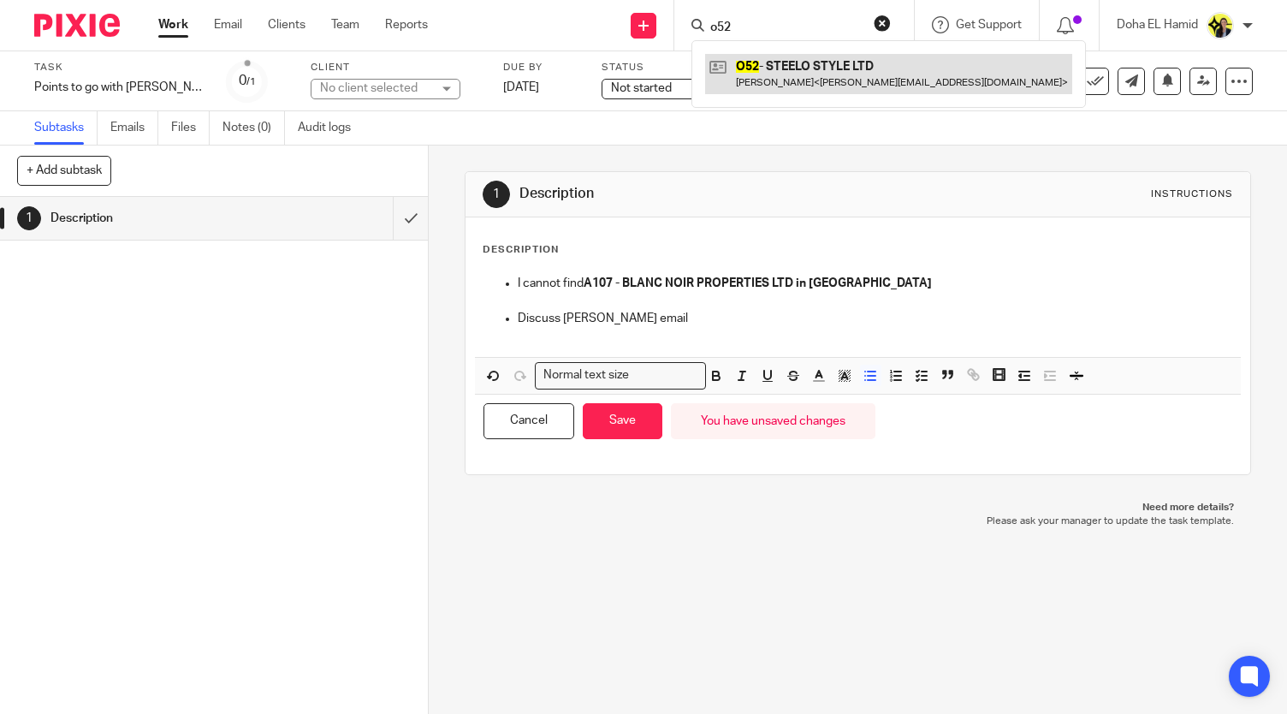
type input "o52"
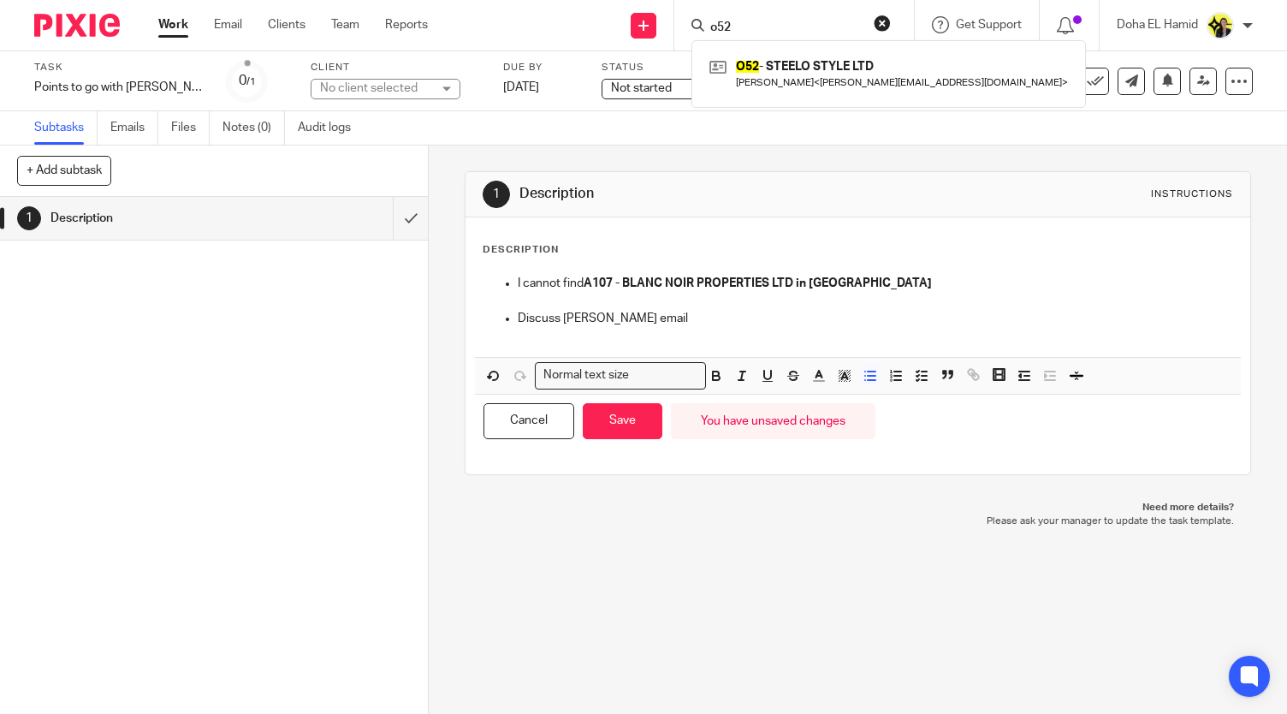
click at [631, 329] on p at bounding box center [857, 335] width 749 height 17
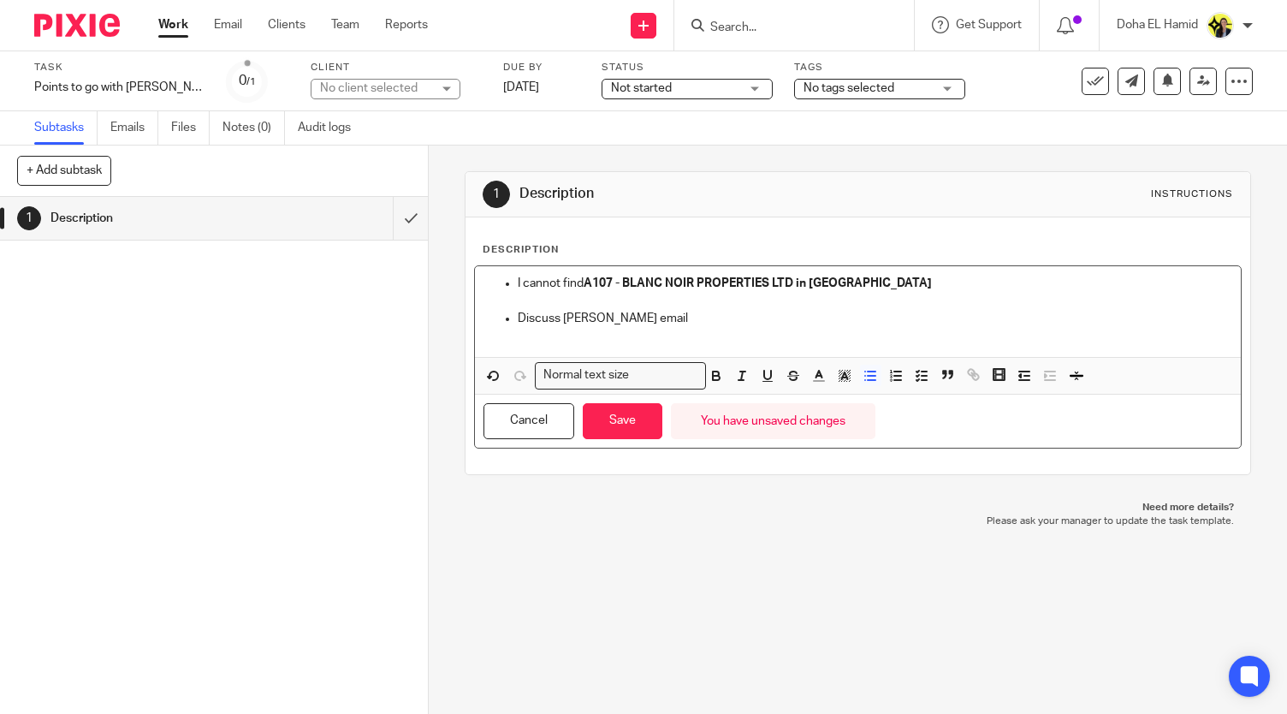
click at [627, 319] on p "Discuss Alex email" at bounding box center [875, 318] width 714 height 17
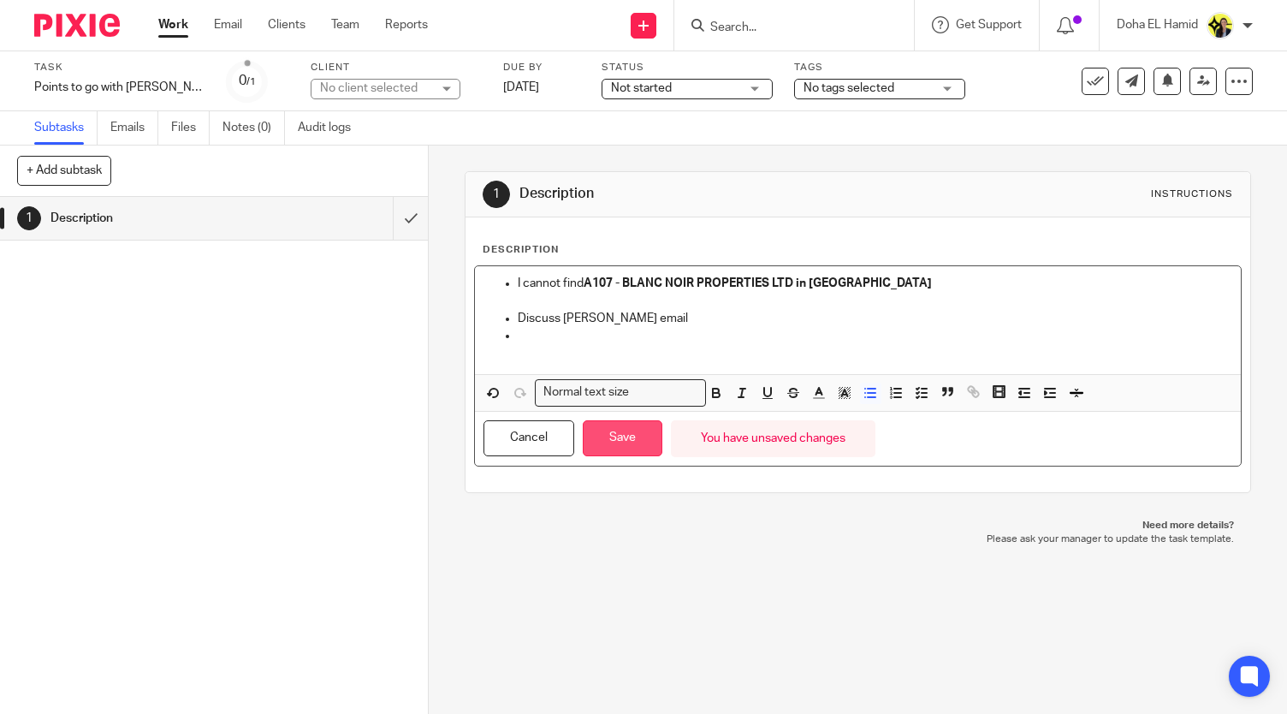
click at [619, 438] on button "Save" at bounding box center [623, 438] width 80 height 37
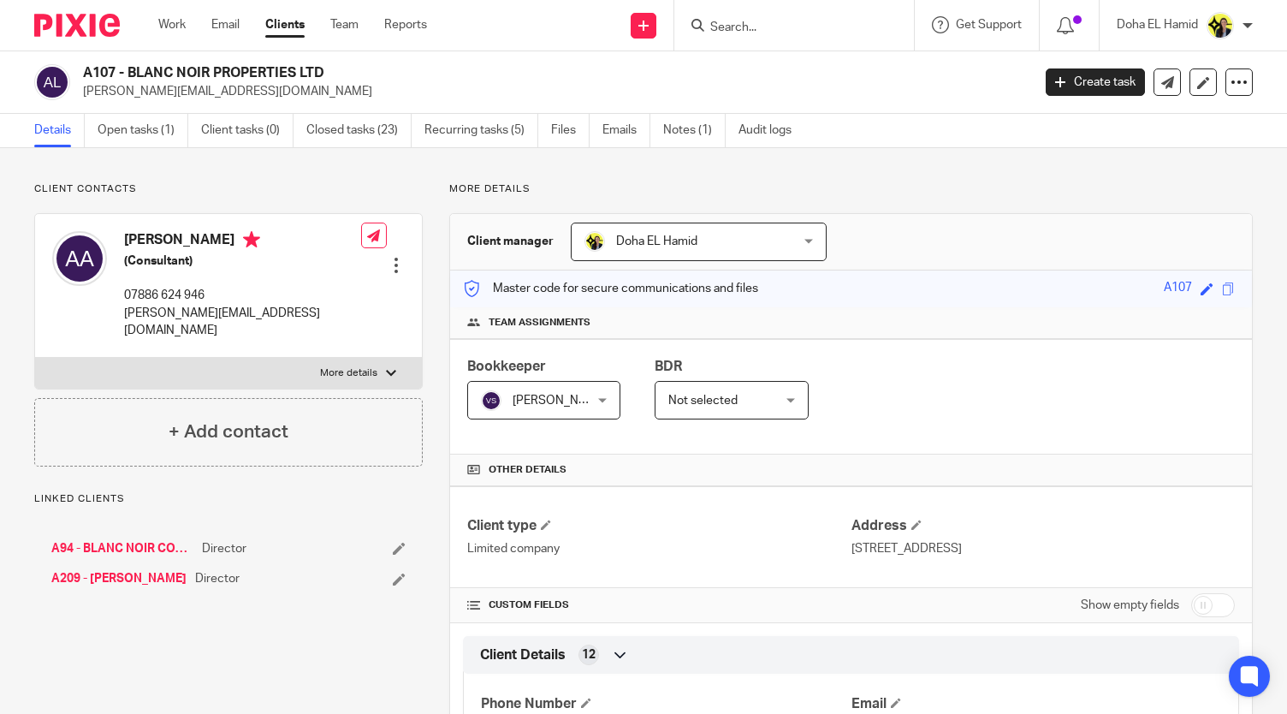
click at [202, 65] on h2 "A107 - BLANC NOIR PROPERTIES LTD" at bounding box center [458, 73] width 750 height 18
copy div "A107 - BLANC NOIR PROPERTIES LTD"
click at [763, 25] on input "Search" at bounding box center [785, 28] width 154 height 15
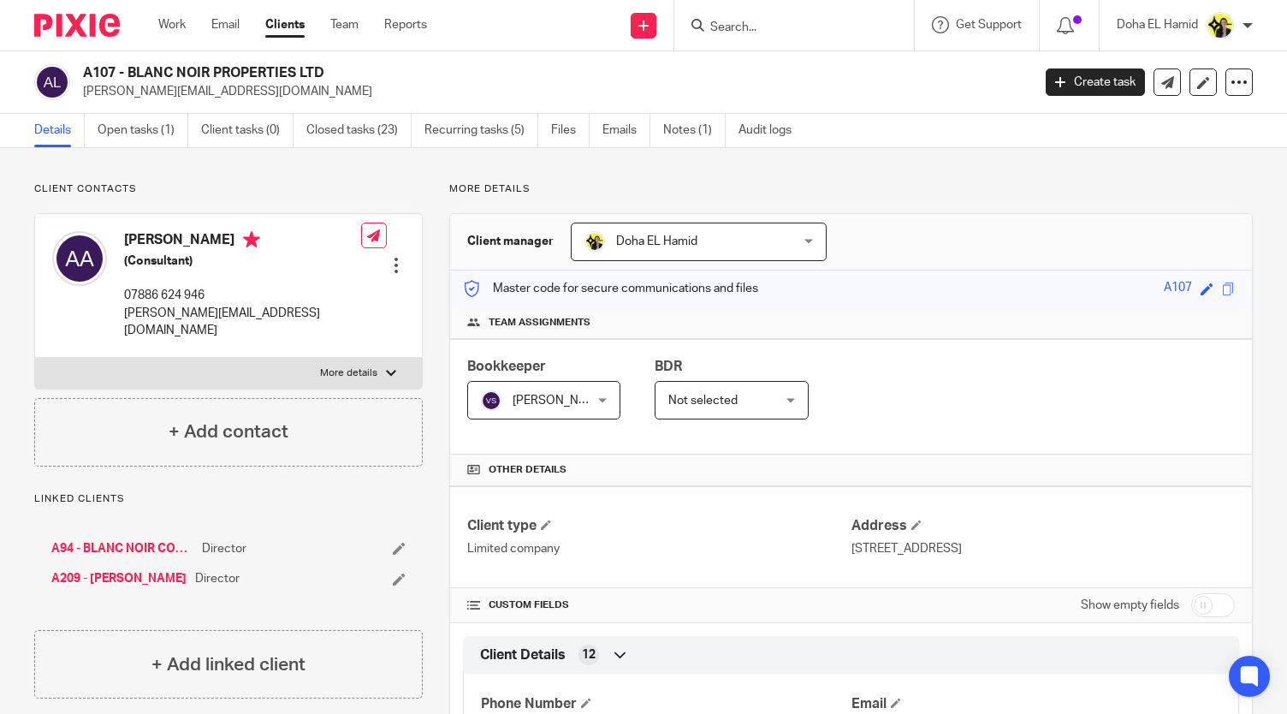
type input "e"
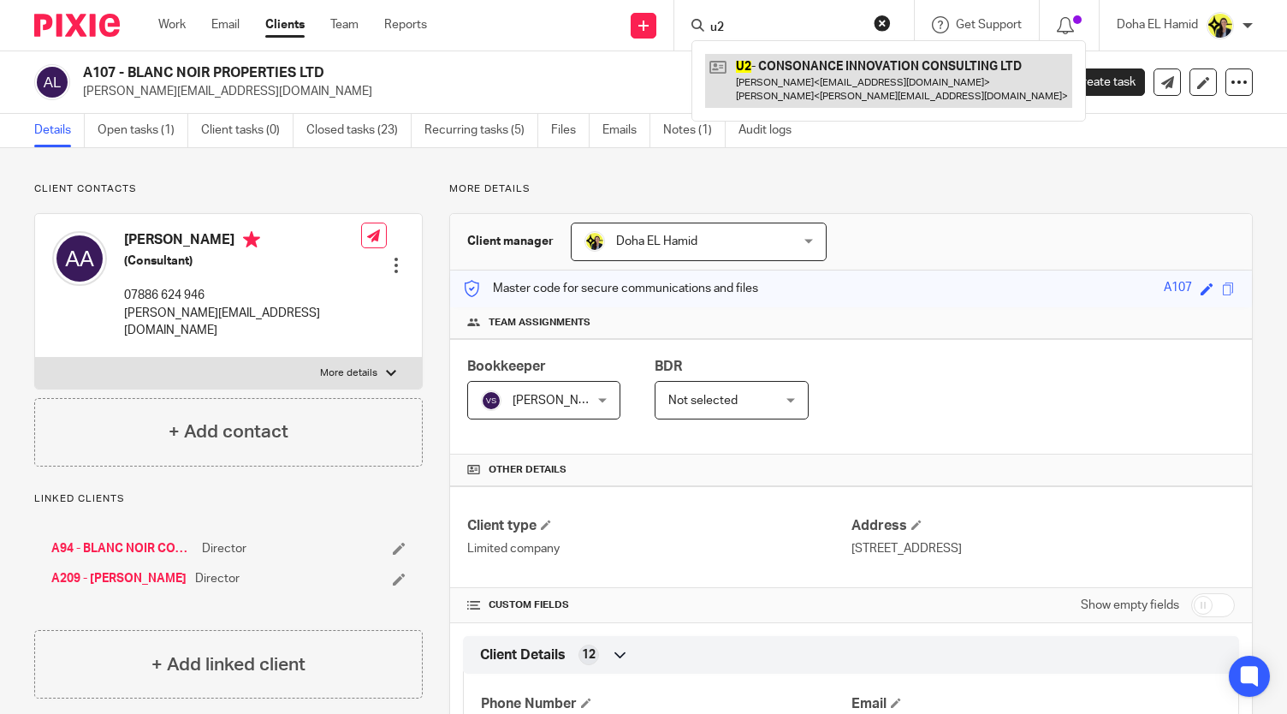
type input "u2"
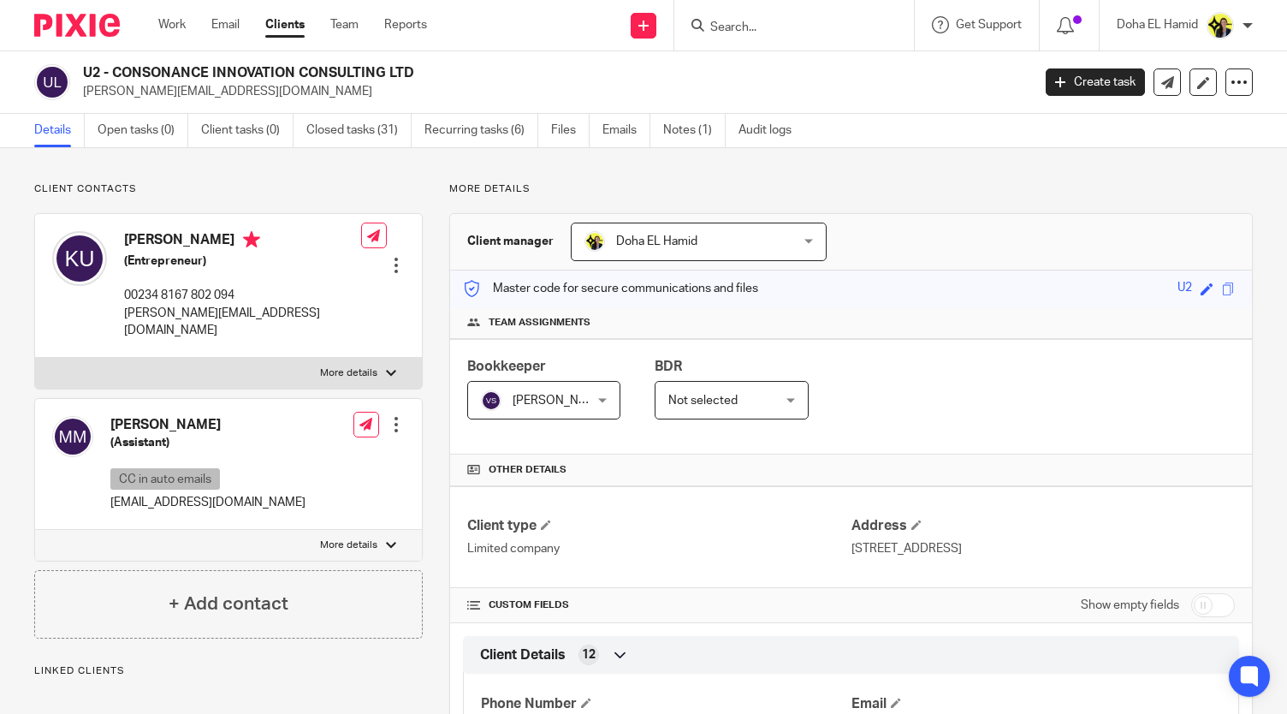
click at [215, 91] on p "[PERSON_NAME][EMAIL_ADDRESS][DOMAIN_NAME]" at bounding box center [551, 91] width 937 height 17
click at [216, 77] on h2 "U2 - CONSONANCE INNOVATION CONSULTING LTD" at bounding box center [458, 73] width 750 height 18
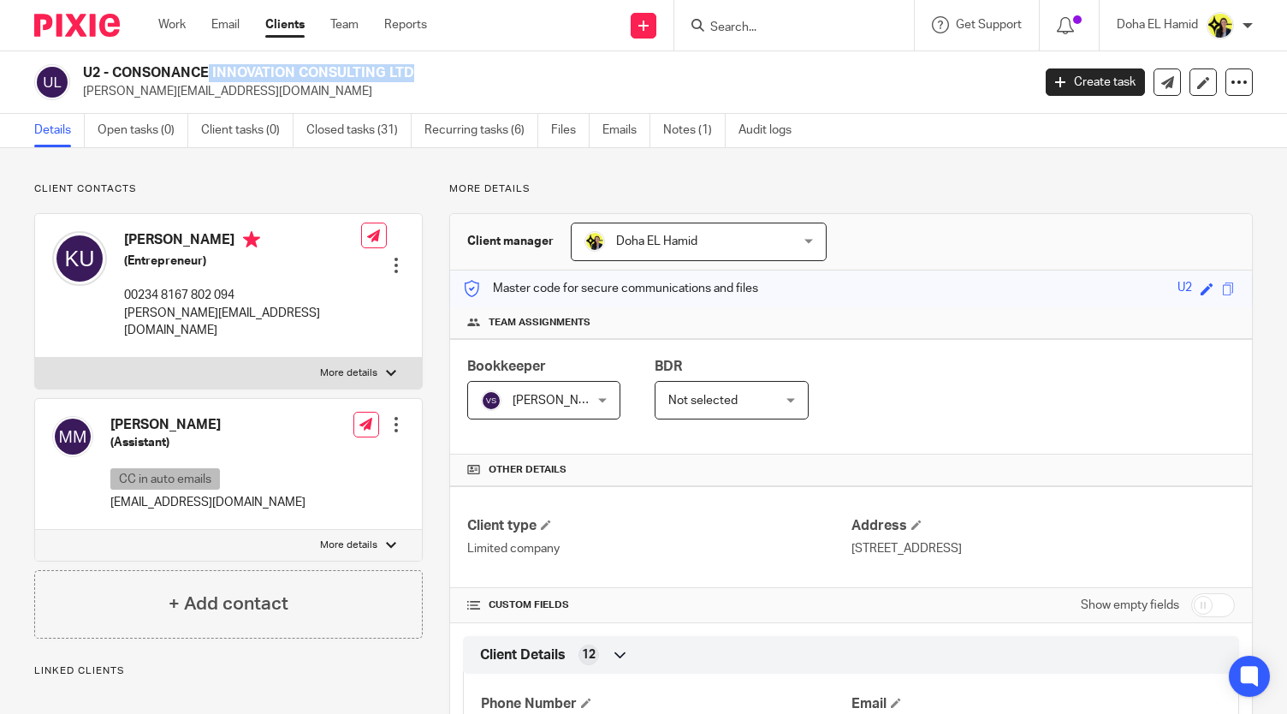
copy div "U2 - CONSONANCE INNOVATION CONSULTING LTD"
click at [149, 80] on h2 "U2 - CONSONANCE INNOVATION CONSULTING LTD" at bounding box center [458, 73] width 750 height 18
